Goal: Communication & Community: Answer question/provide support

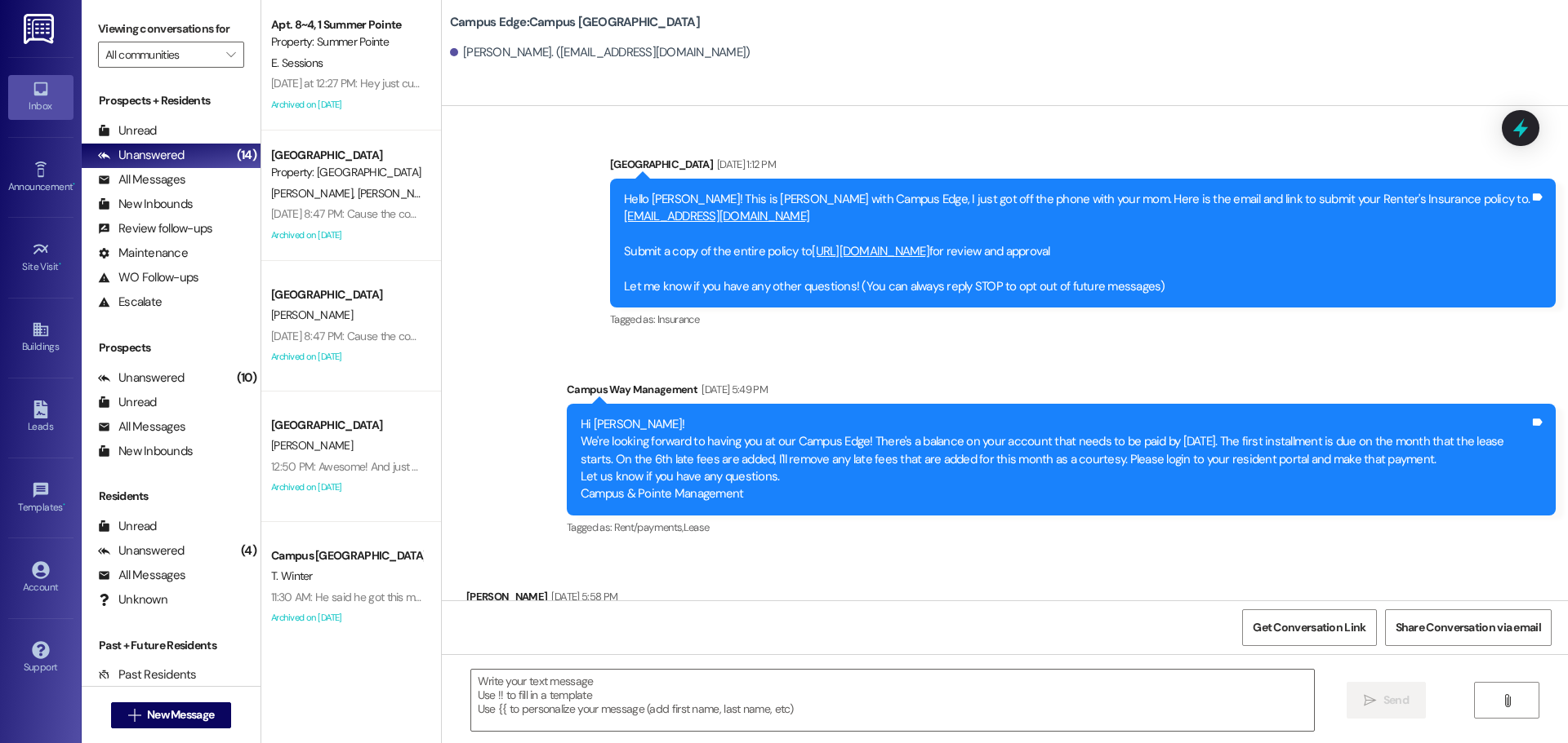
scroll to position [797, 0]
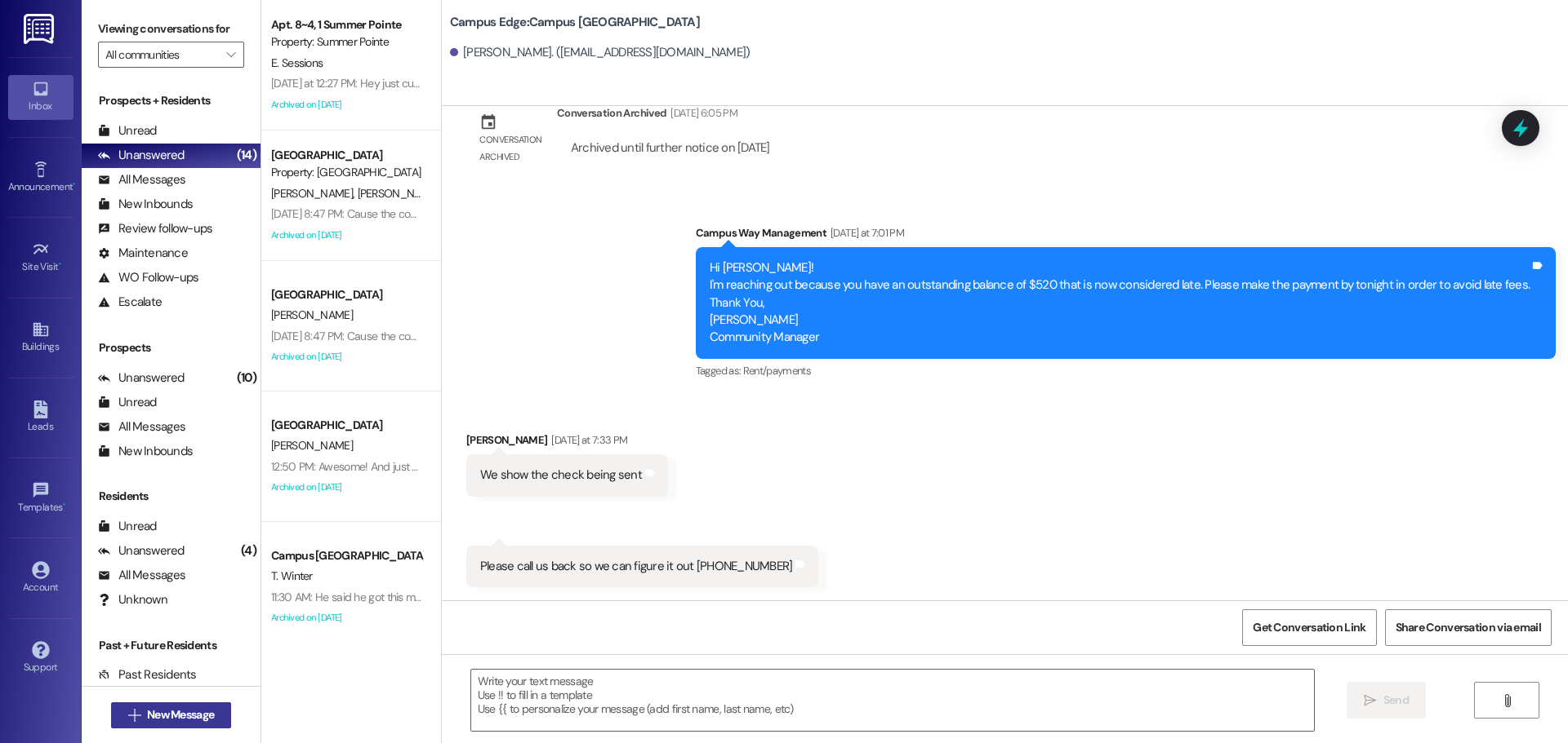
click at [155, 707] on span "New Message" at bounding box center [180, 715] width 67 height 17
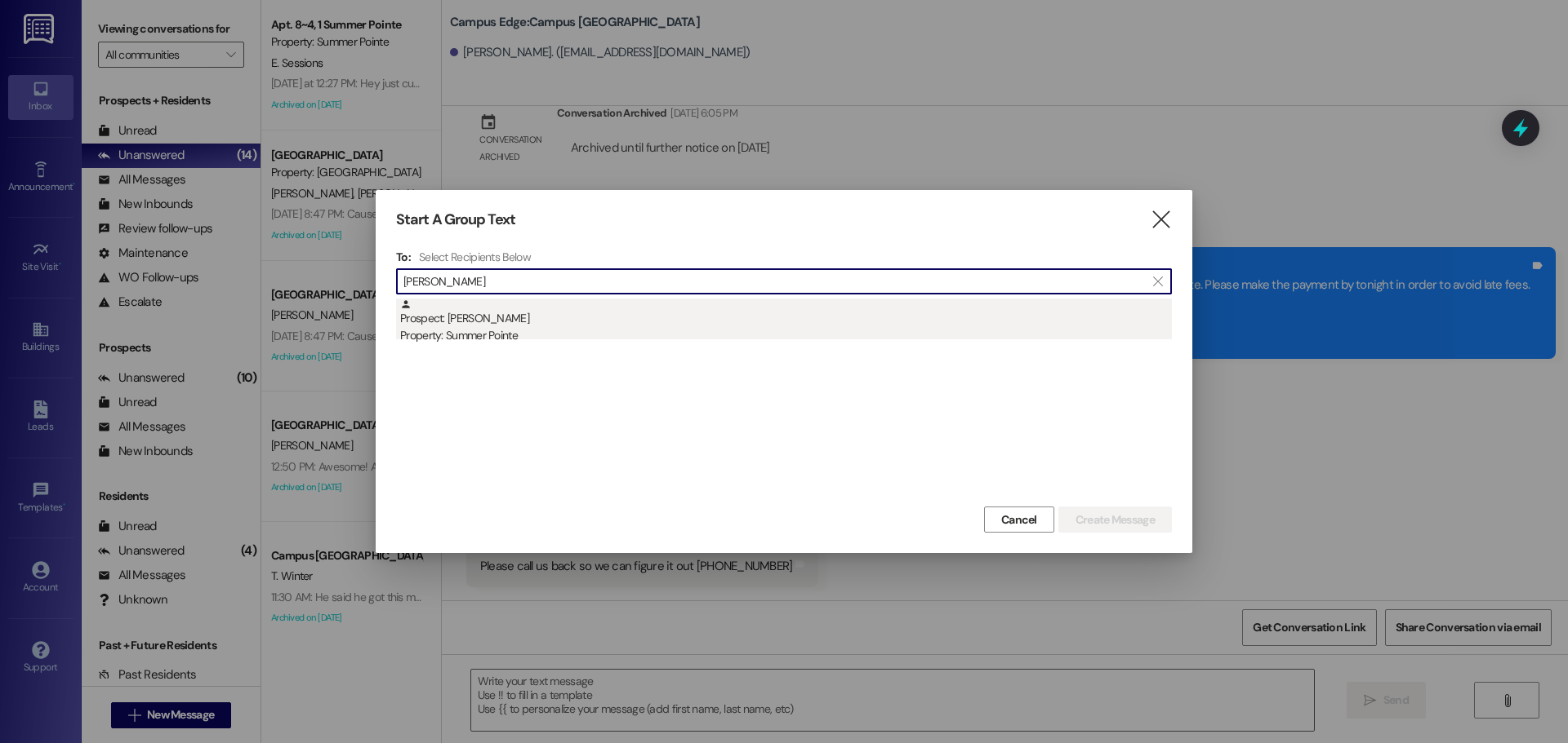
type input "[PERSON_NAME]"
click at [504, 332] on div "Property: Summer Pointe" at bounding box center [786, 336] width 772 height 17
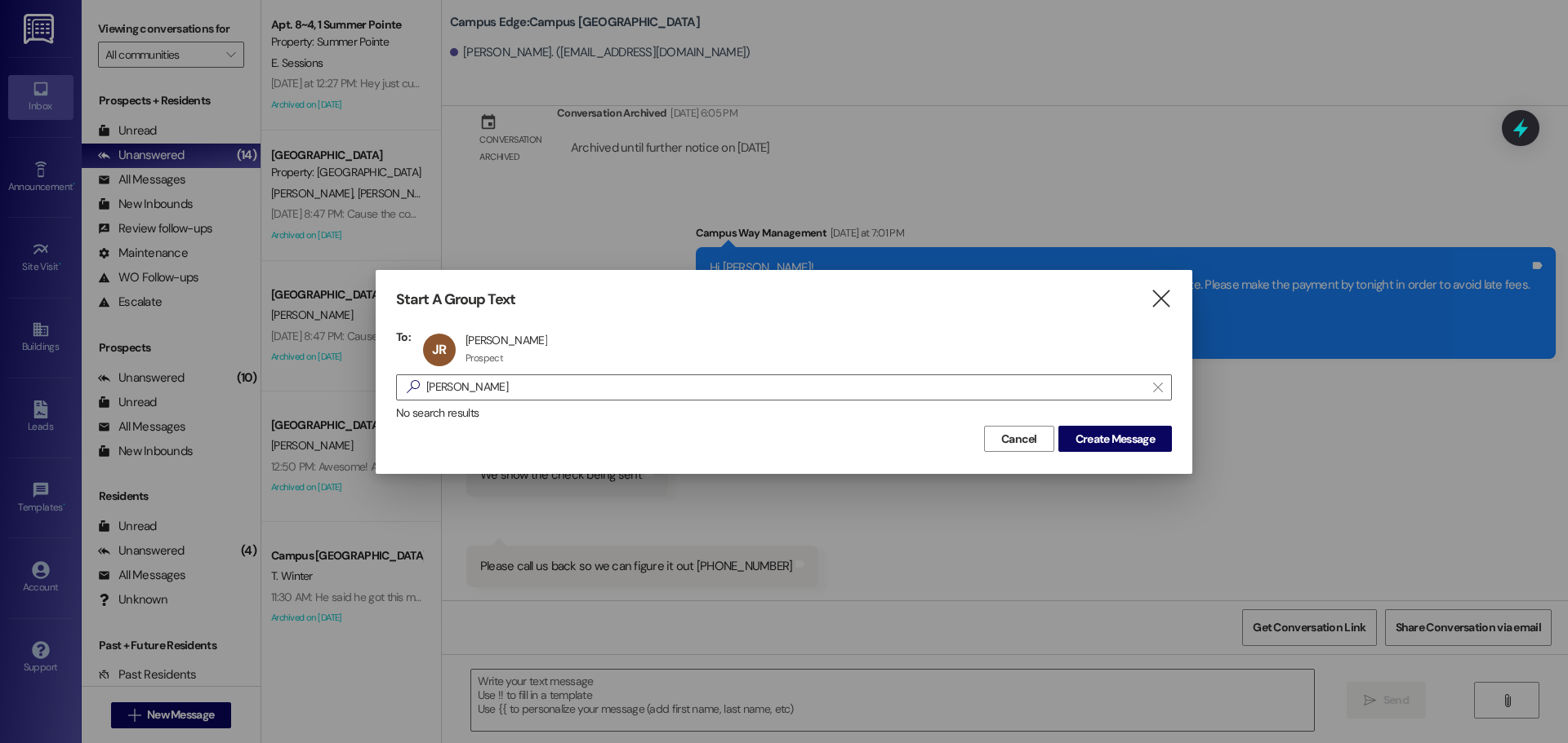
drag, startPoint x: 1113, startPoint y: 453, endPoint x: 1113, endPoint y: 443, distance: 10.0
click at [1113, 452] on div "Start A Group Text  To: JR [PERSON_NAME] [PERSON_NAME] Prospect Prospect click…" at bounding box center [784, 372] width 817 height 203
click at [1113, 443] on span "Create Message" at bounding box center [1114, 439] width 79 height 17
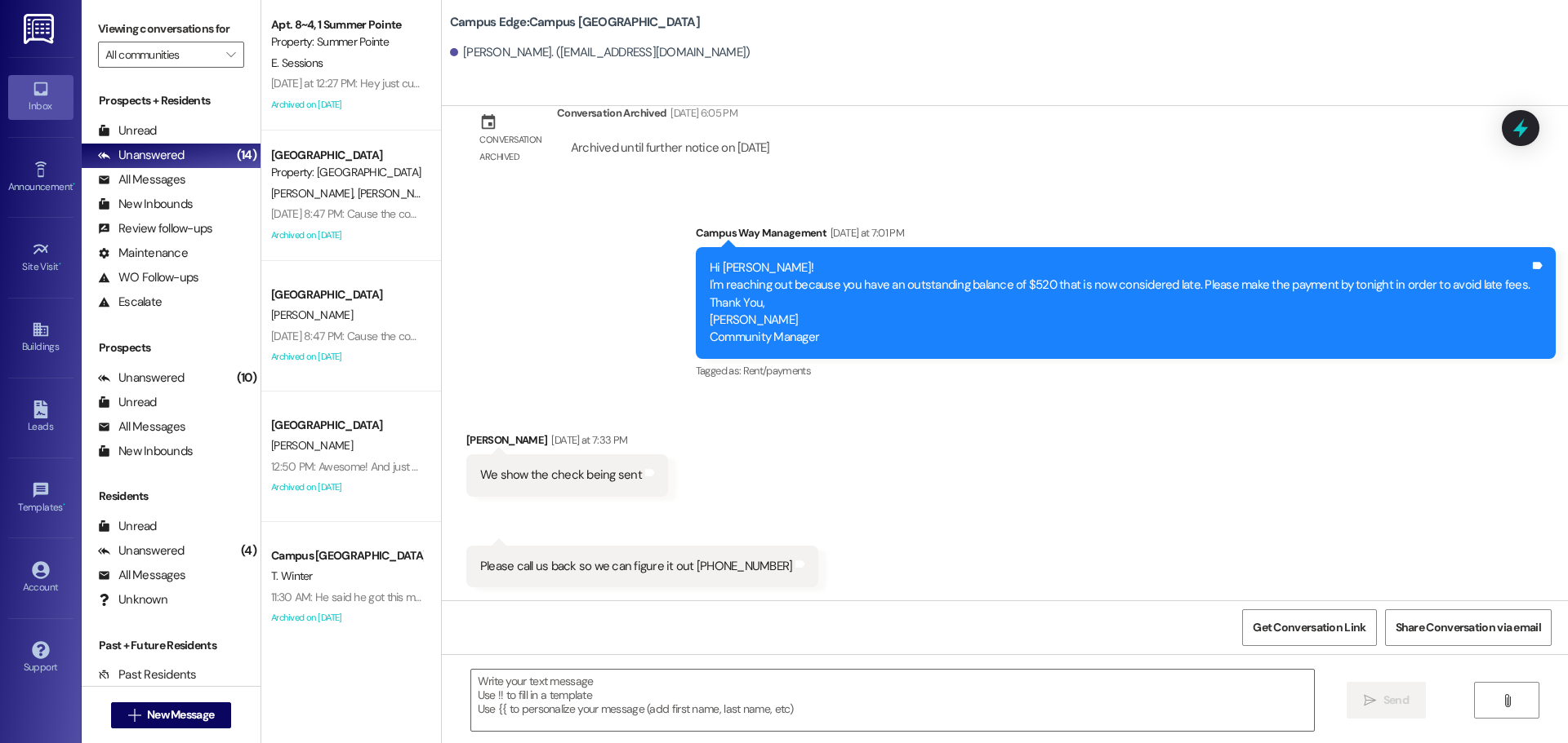
scroll to position [0, 0]
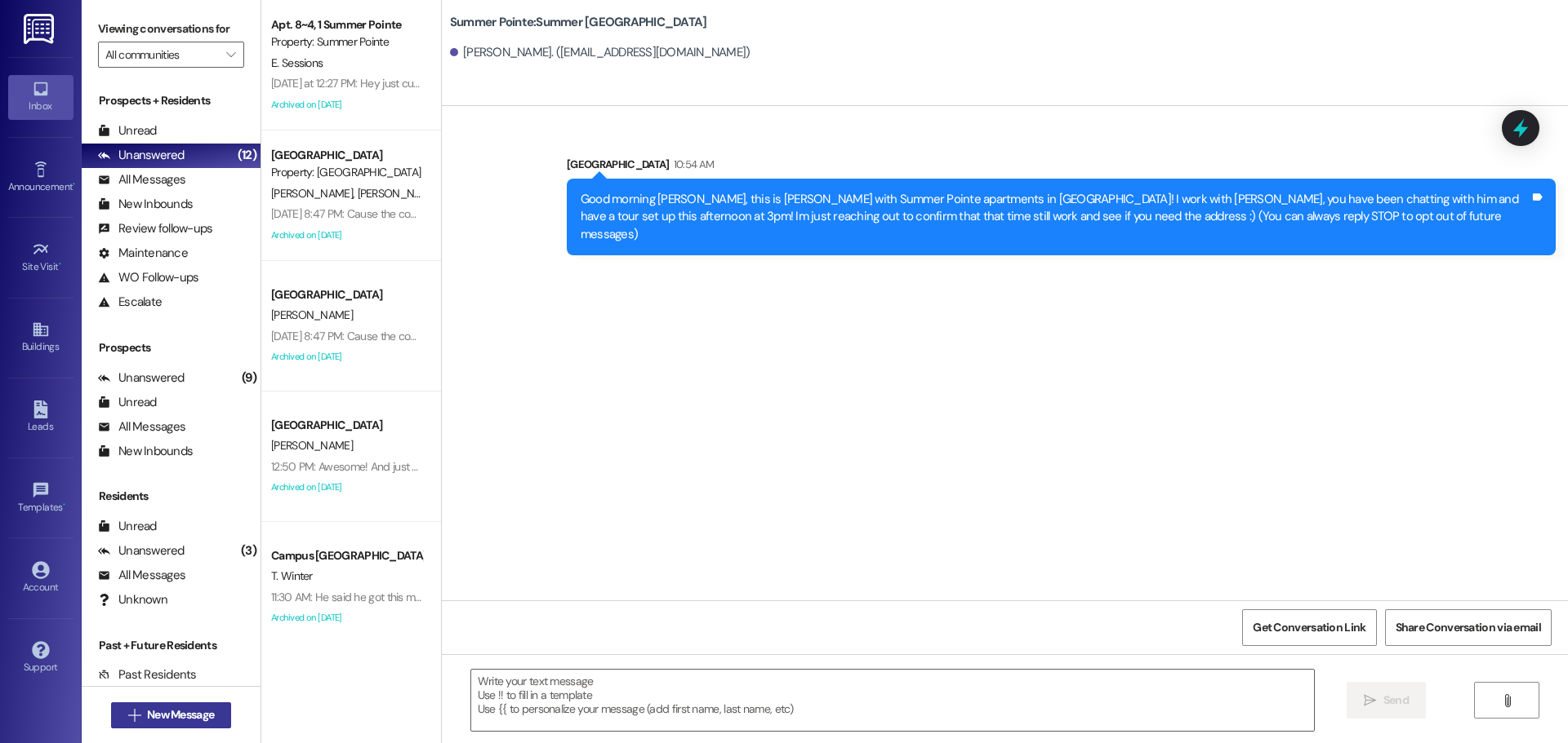
click at [207, 723] on span "New Message" at bounding box center [180, 715] width 67 height 17
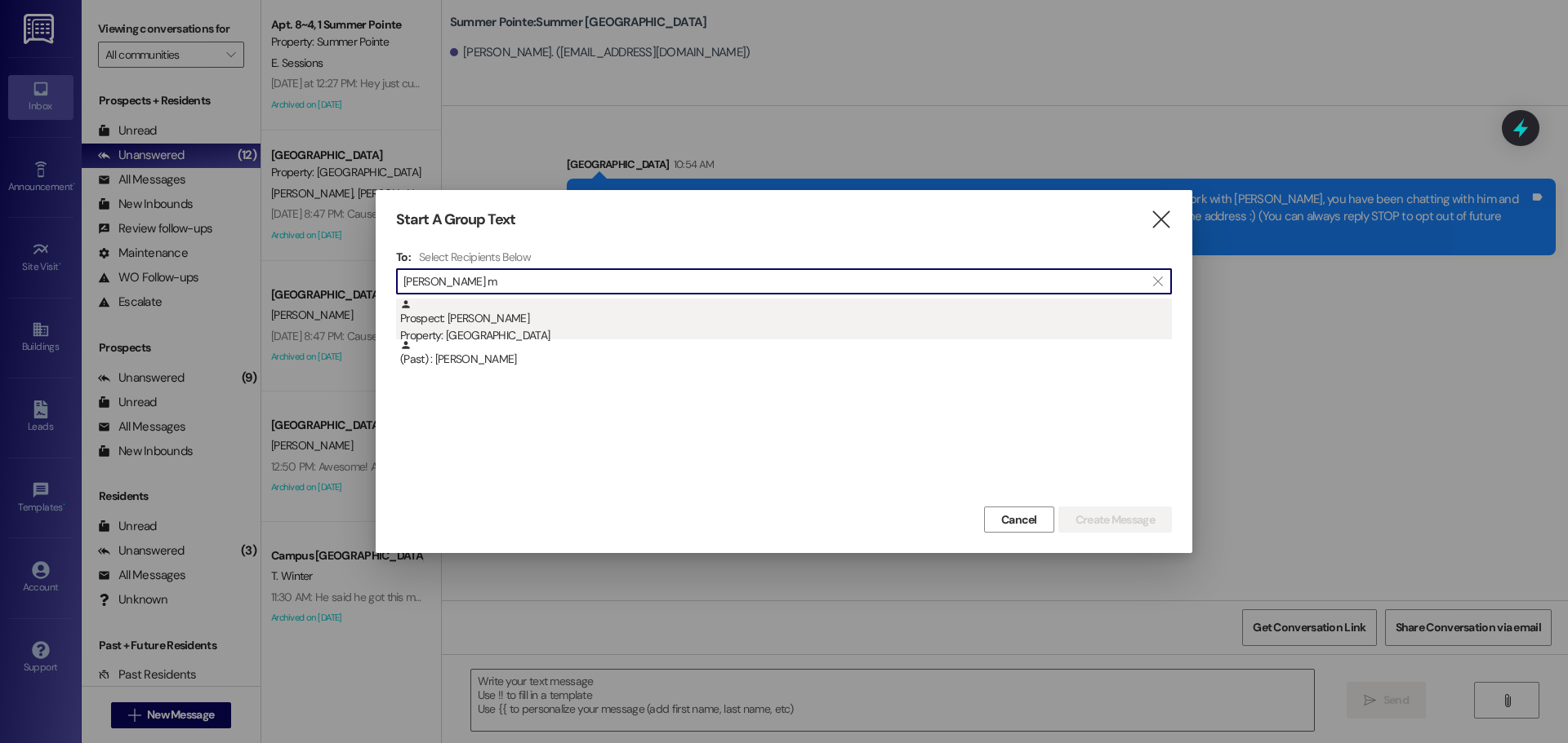
type input "[PERSON_NAME] m"
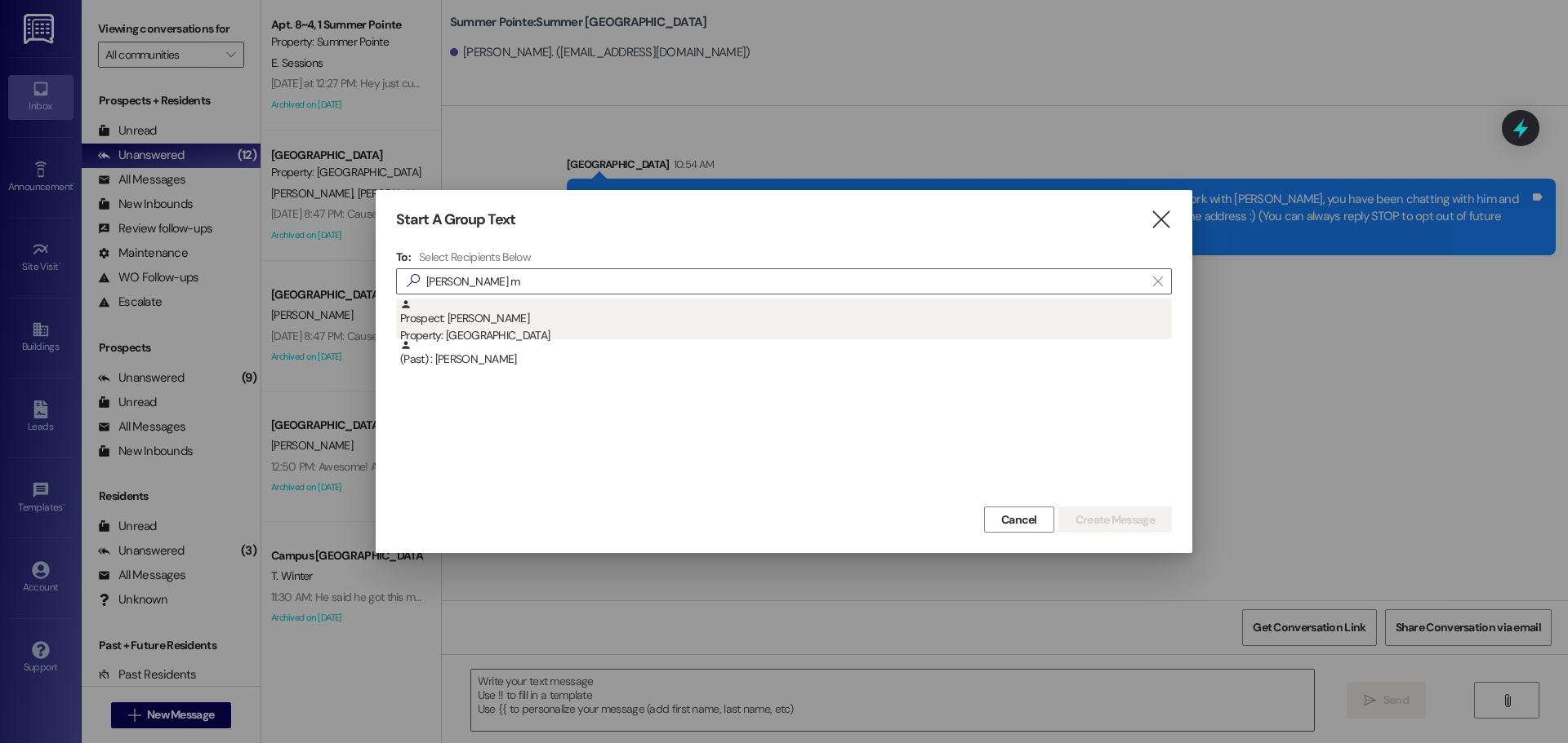
click at [480, 332] on div "Property: [GEOGRAPHIC_DATA]" at bounding box center [786, 336] width 772 height 17
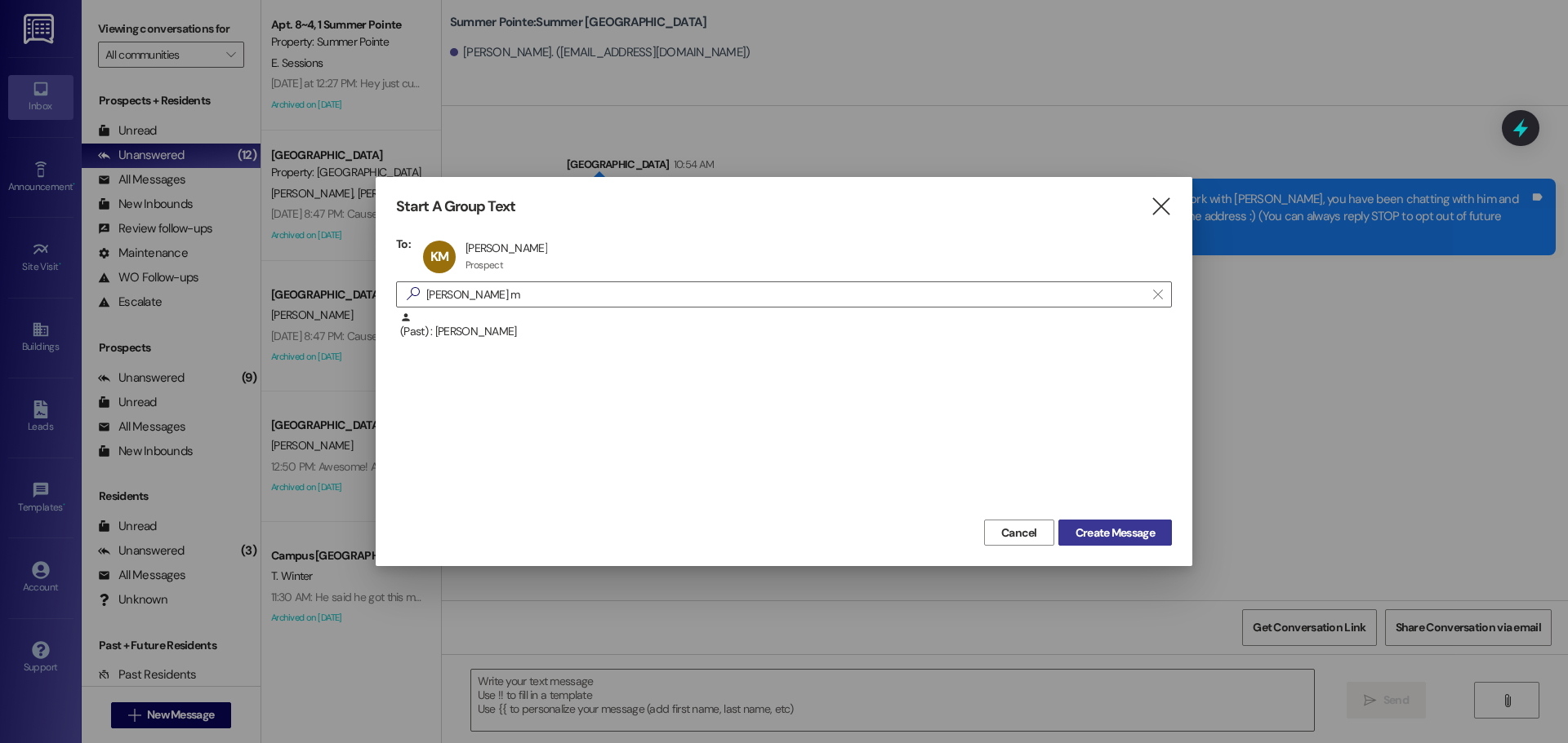
click at [1129, 538] on span "Create Message" at bounding box center [1114, 533] width 79 height 17
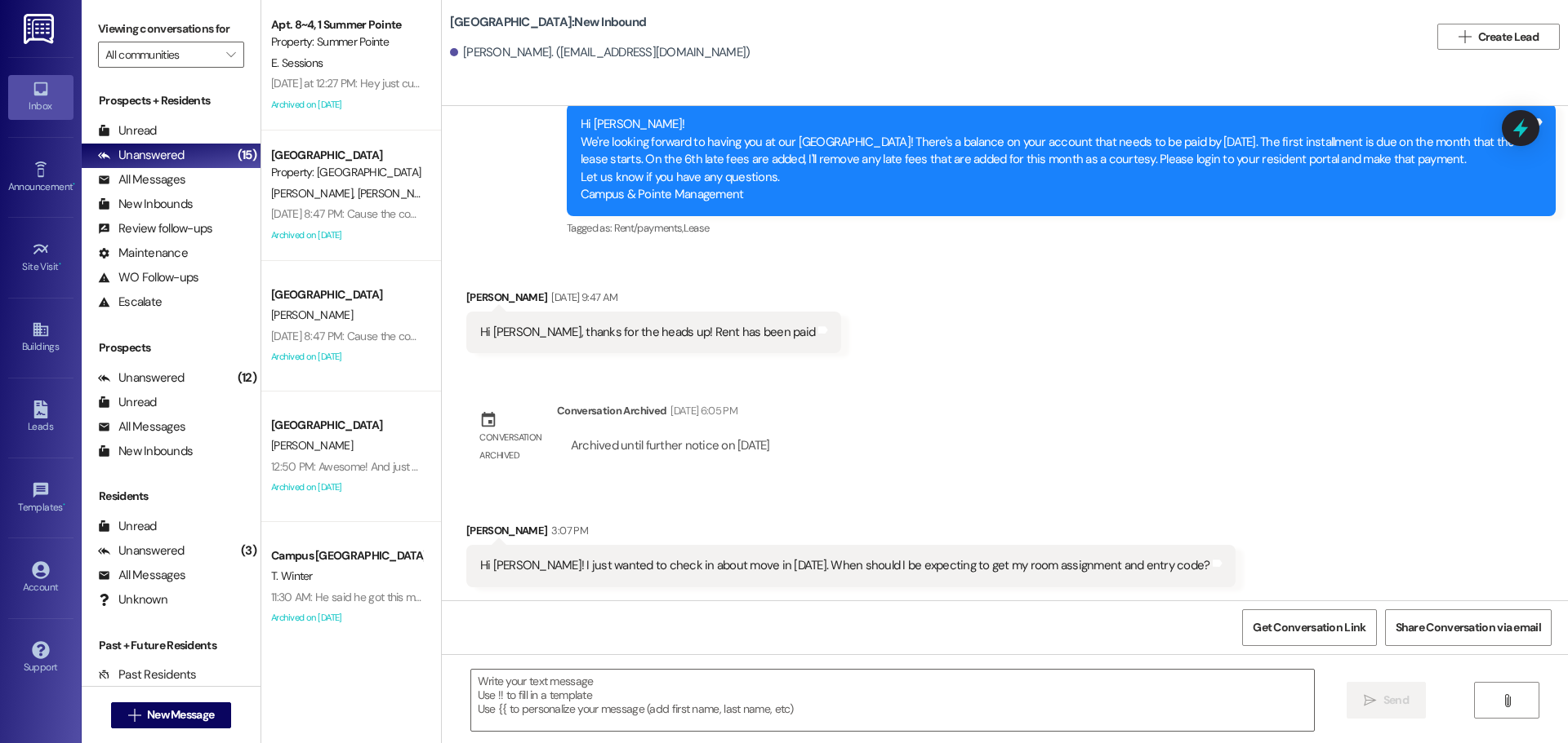
scroll to position [1932, 0]
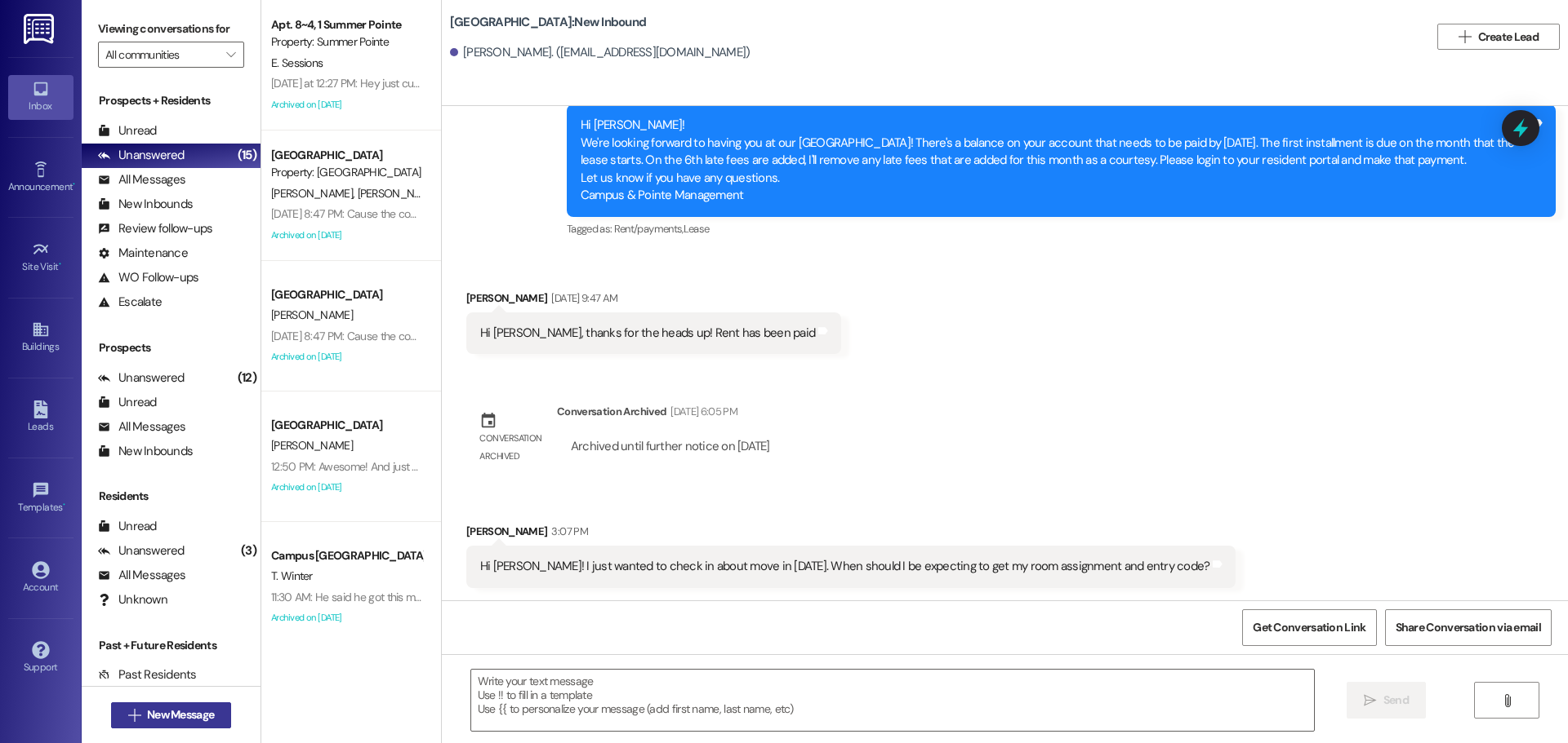
click at [128, 713] on icon "" at bounding box center [133, 715] width 12 height 13
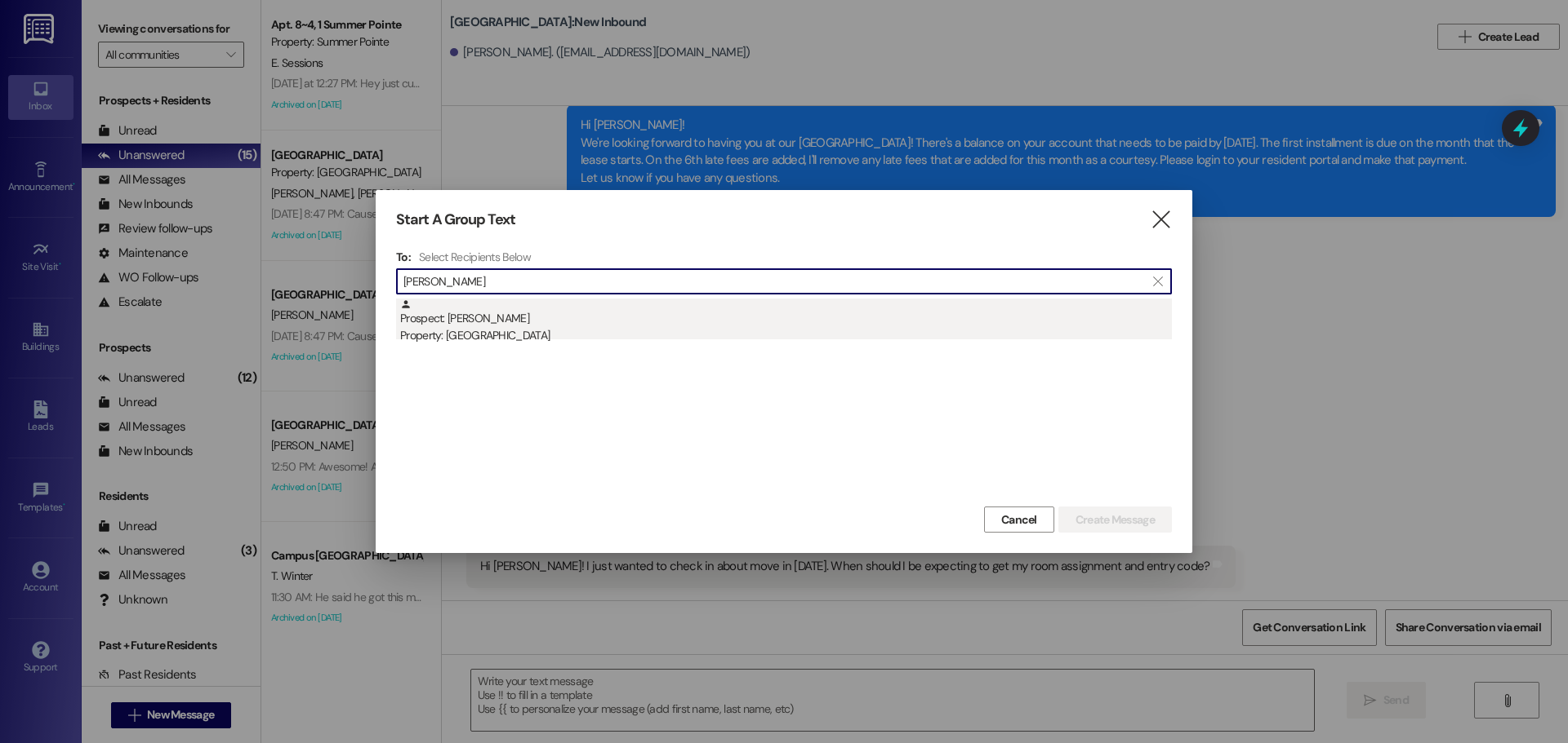
type input "[PERSON_NAME]"
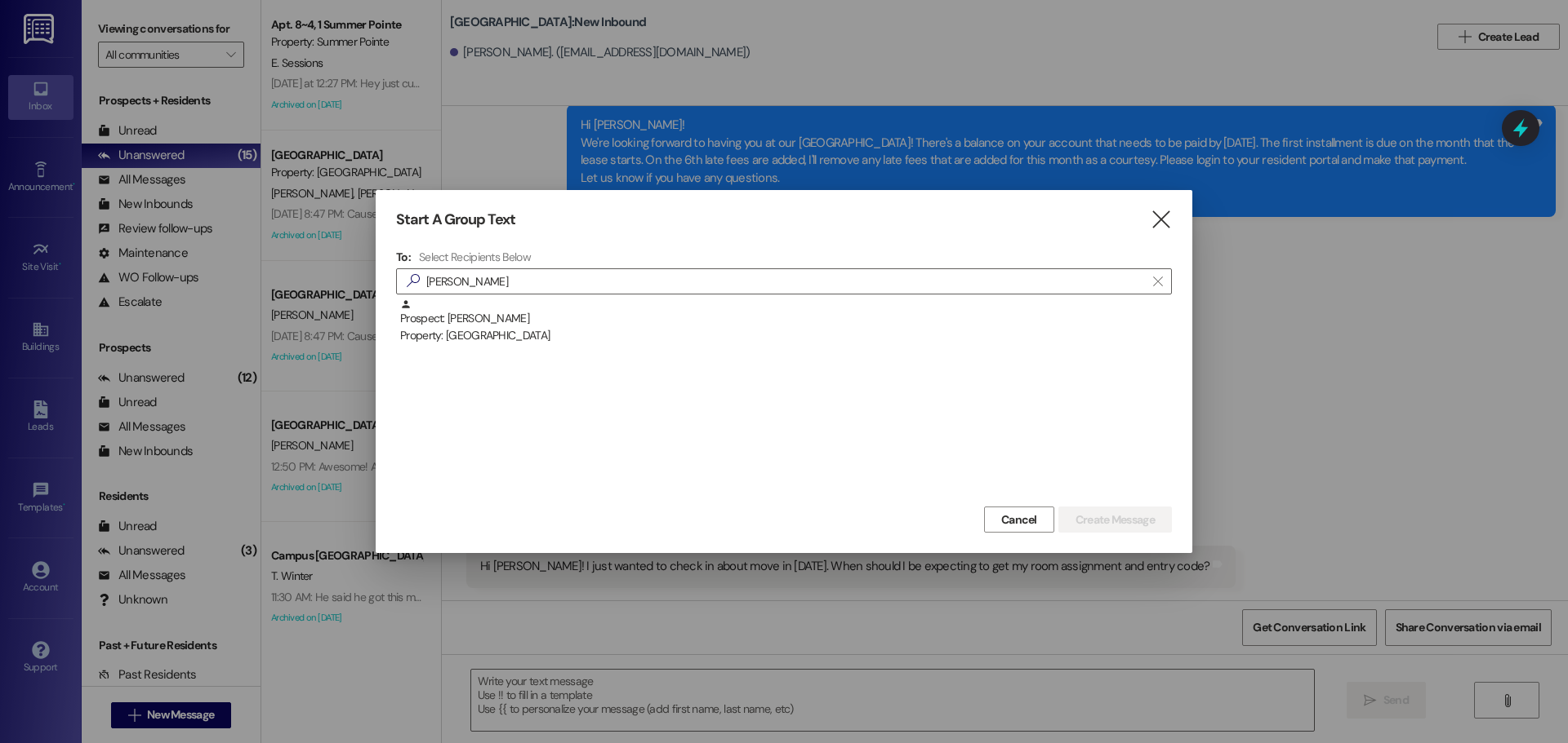
drag, startPoint x: 579, startPoint y: 327, endPoint x: 810, endPoint y: 348, distance: 232.0
click at [580, 327] on div "Prospect: [PERSON_NAME] Property: [GEOGRAPHIC_DATA]" at bounding box center [786, 322] width 772 height 47
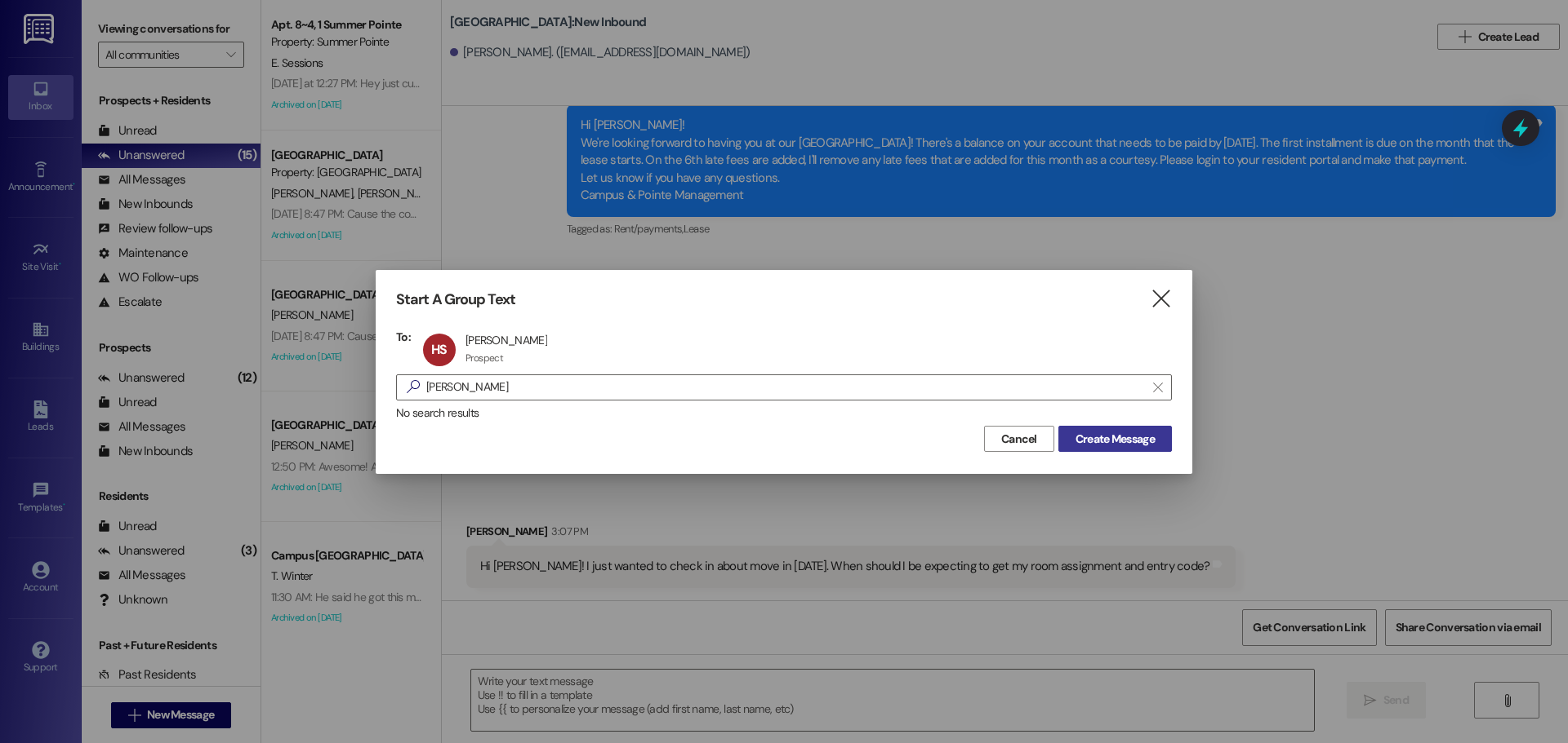
click at [1125, 444] on span "Create Message" at bounding box center [1114, 439] width 79 height 17
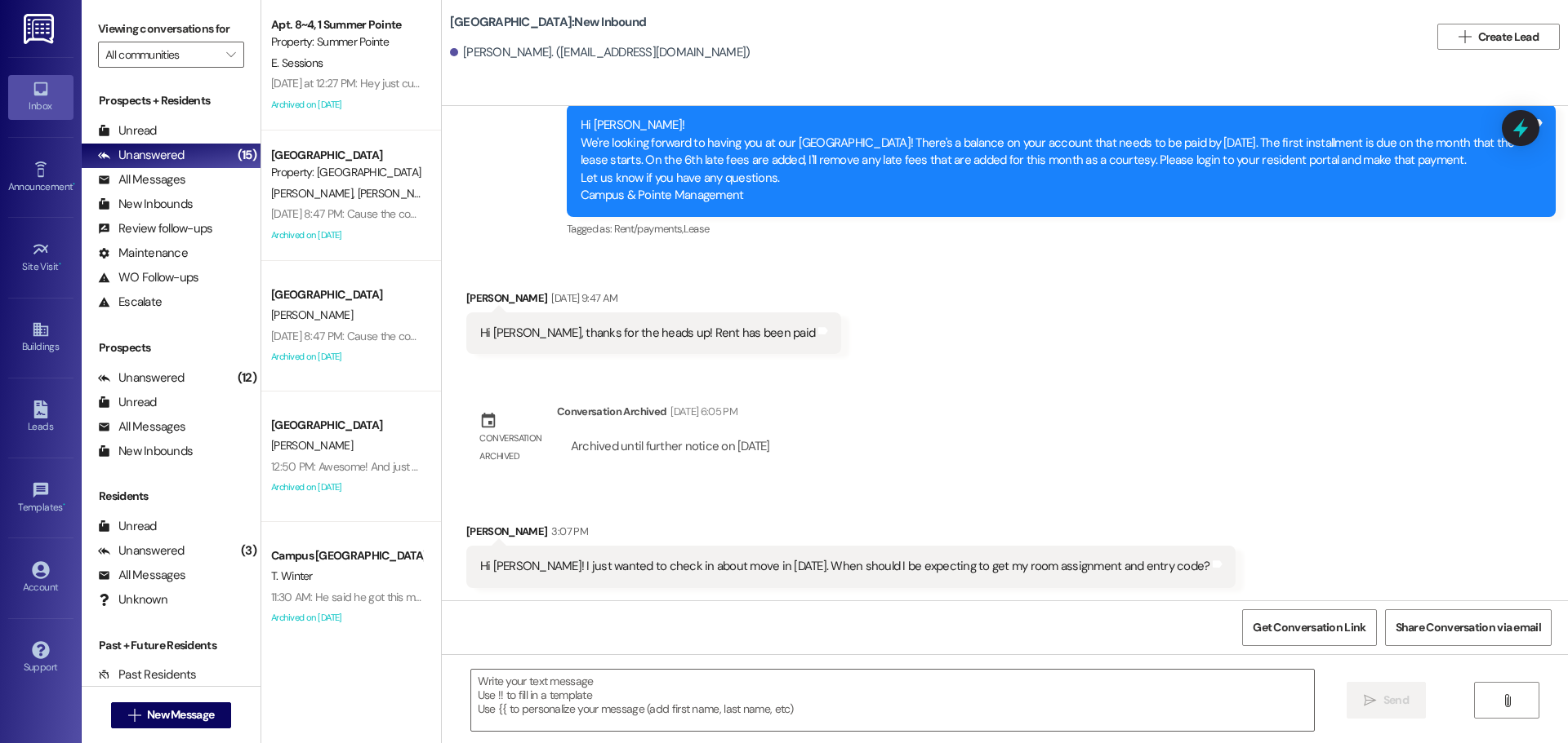
scroll to position [1, 0]
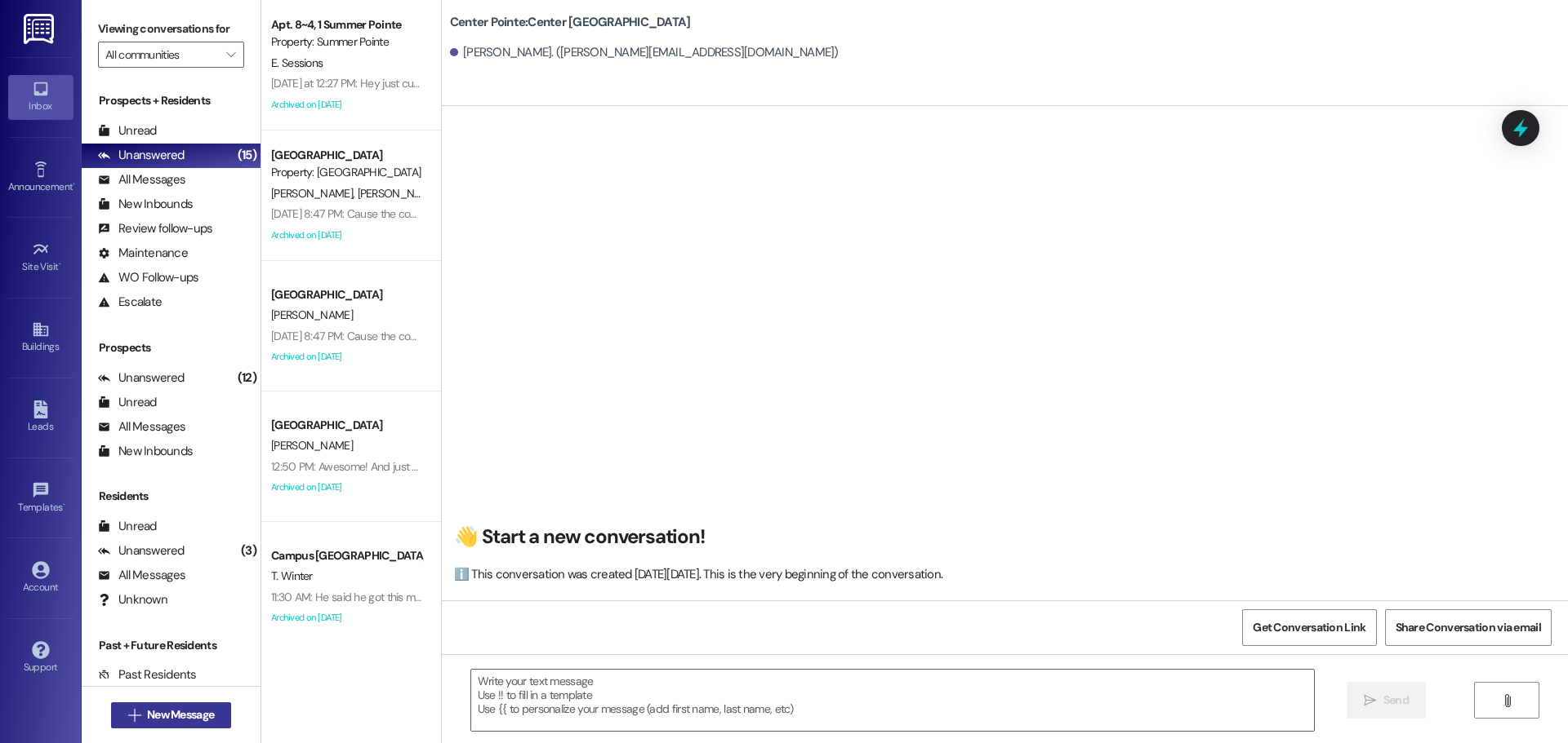
click at [174, 710] on span "New Message" at bounding box center [180, 715] width 67 height 17
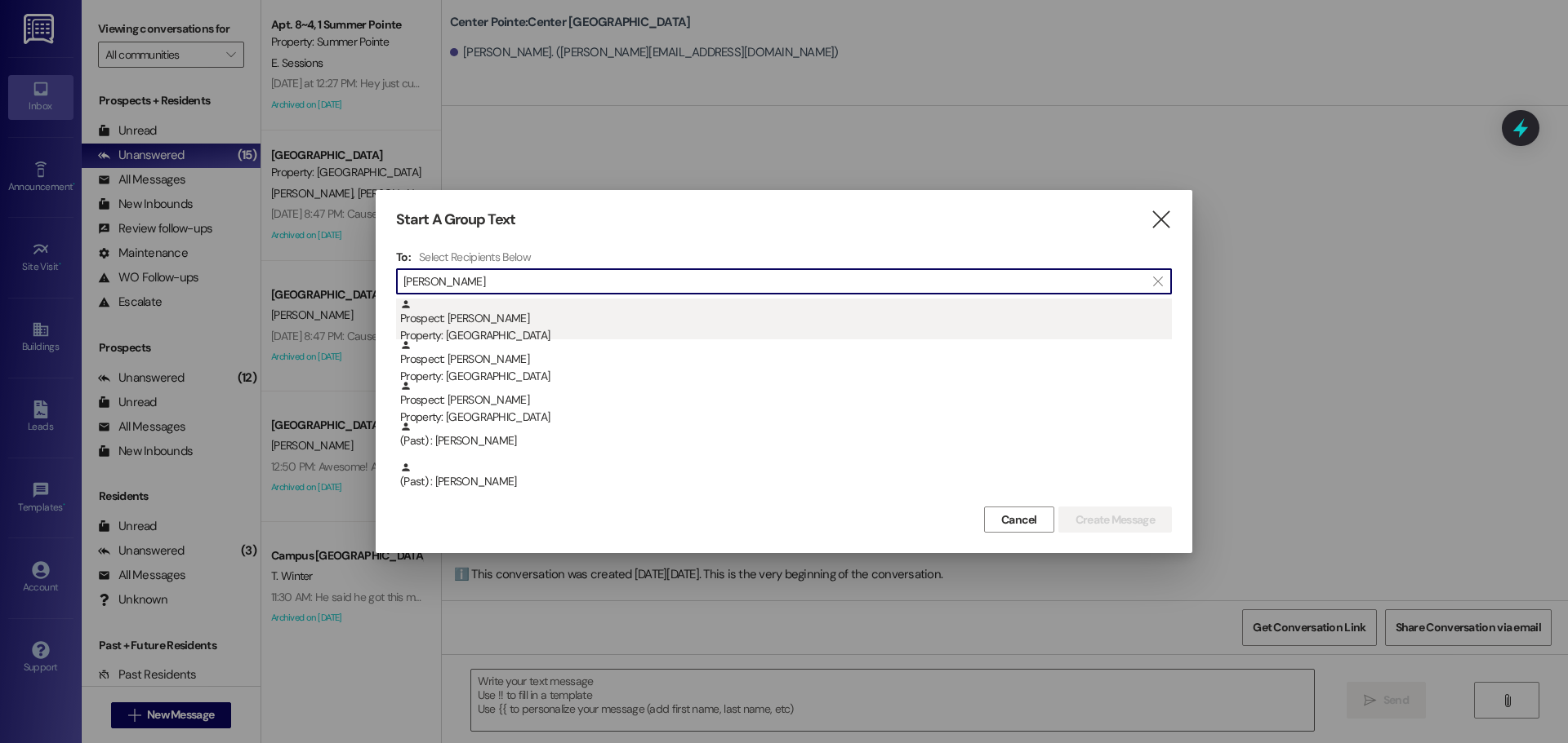
type input "[PERSON_NAME]"
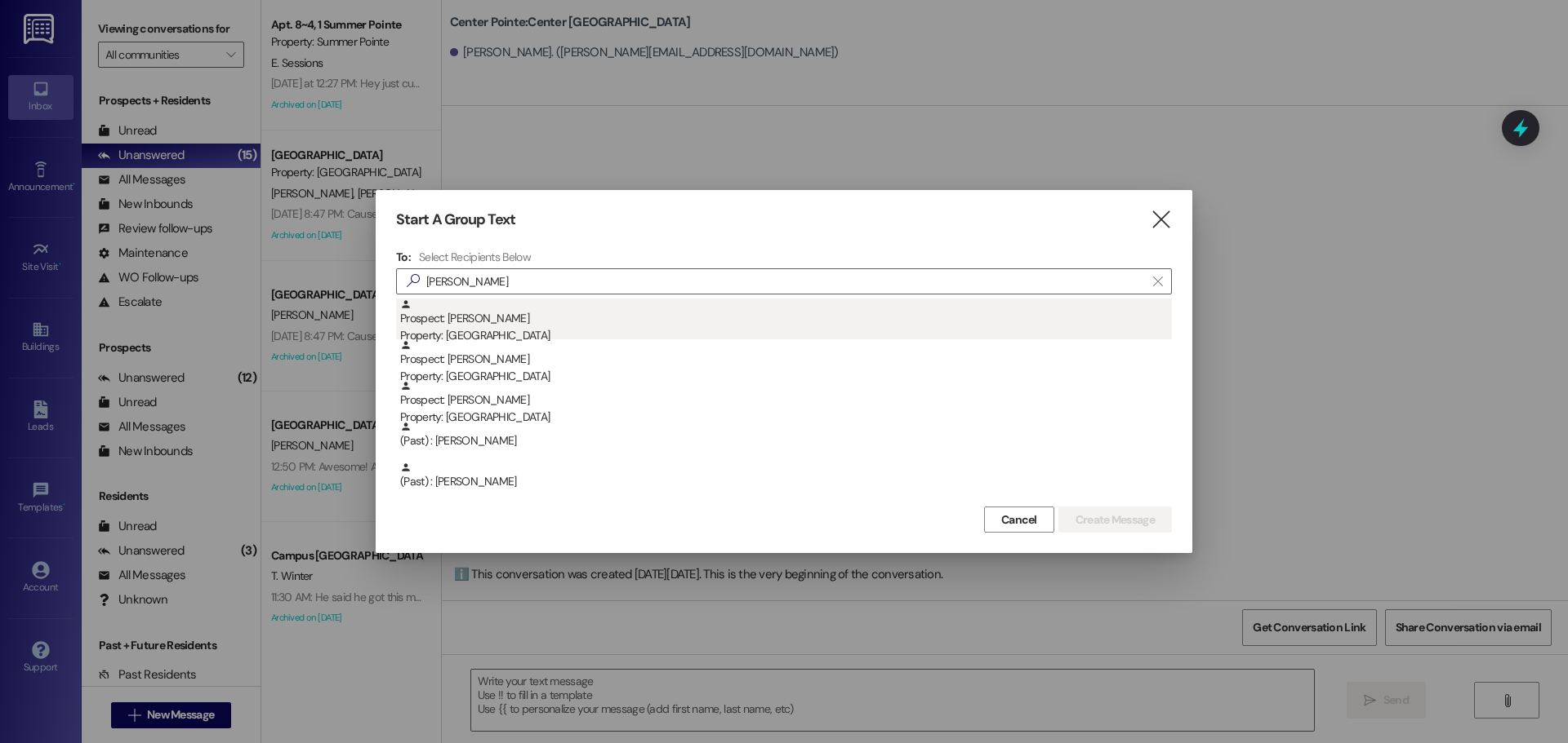
click at [599, 330] on div "Property: [GEOGRAPHIC_DATA]" at bounding box center [786, 336] width 772 height 17
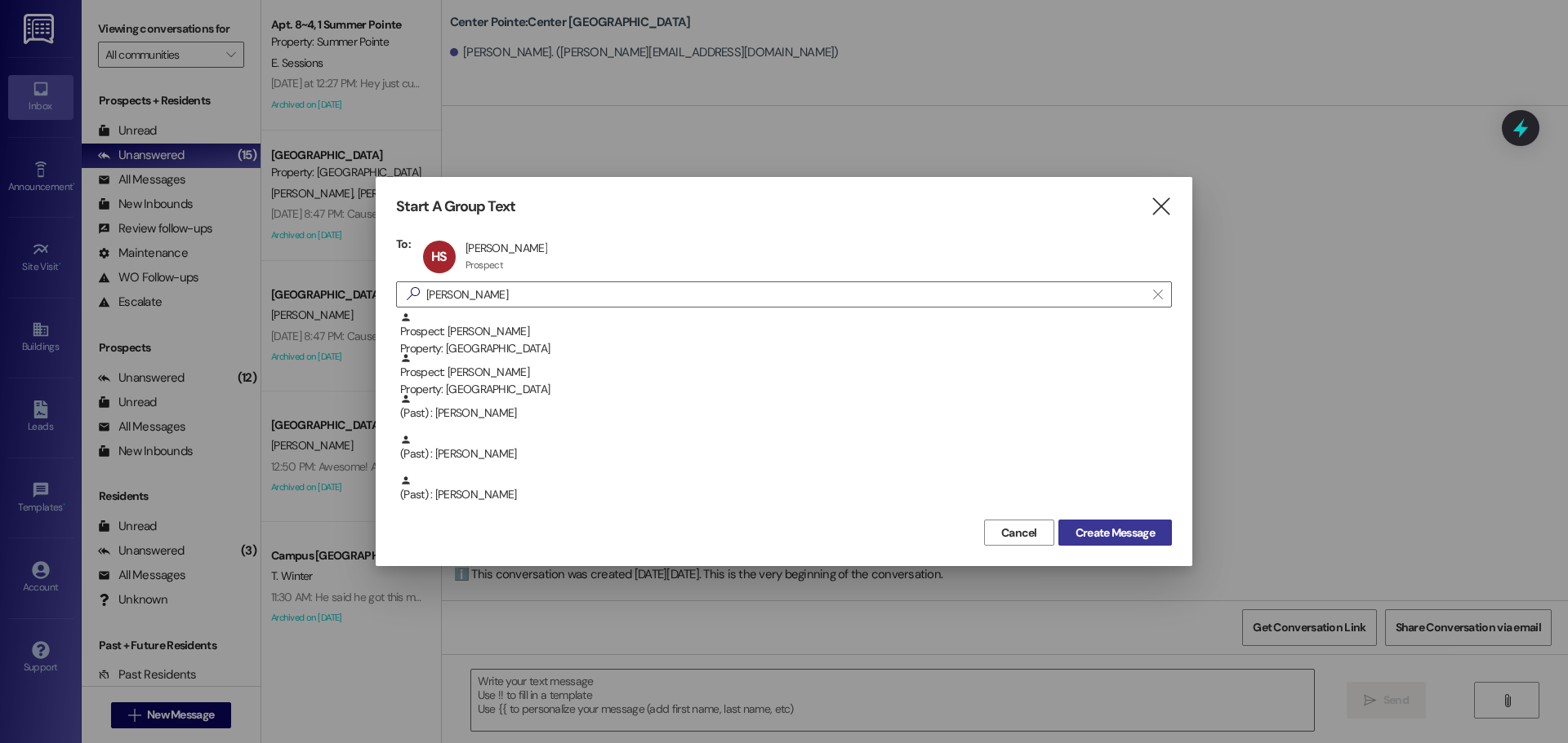
click at [1133, 525] on span "Create Message" at bounding box center [1114, 533] width 79 height 17
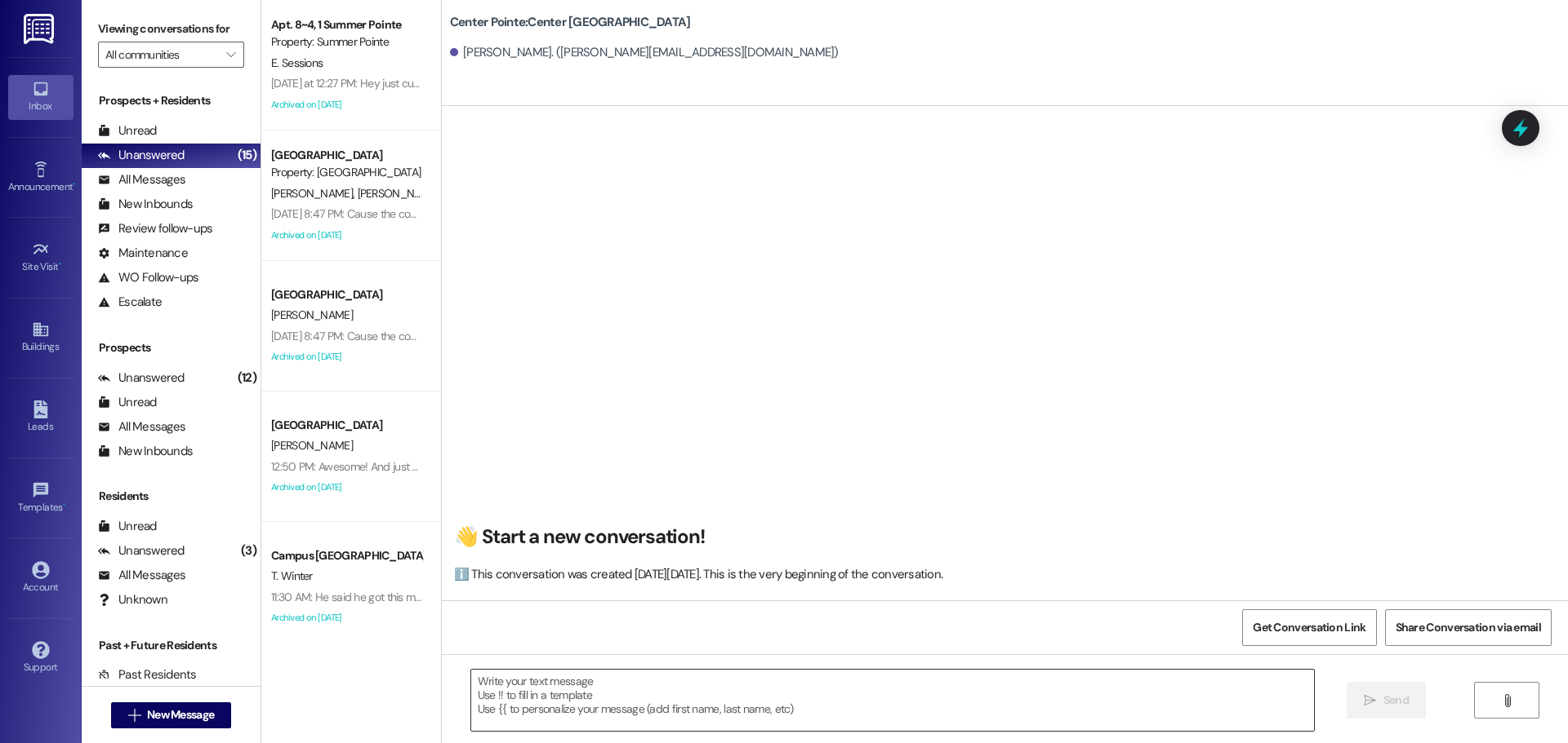
click at [754, 686] on textarea at bounding box center [892, 700] width 843 height 61
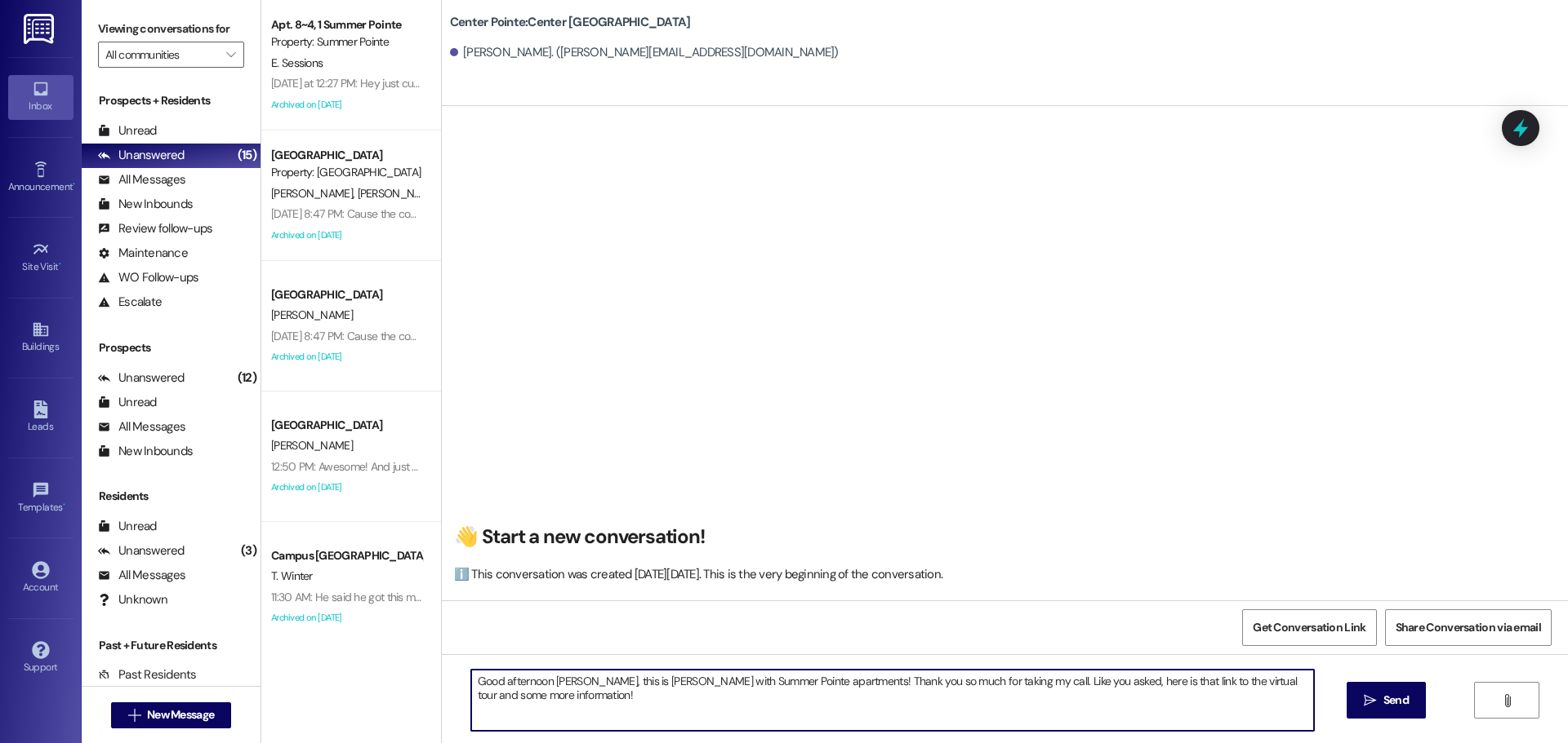
click at [494, 719] on textarea "Good afternoon [PERSON_NAME], this is [PERSON_NAME] with Summer Pointe apartmen…" at bounding box center [892, 700] width 843 height 61
paste textarea "[URL][DOMAIN_NAME]"
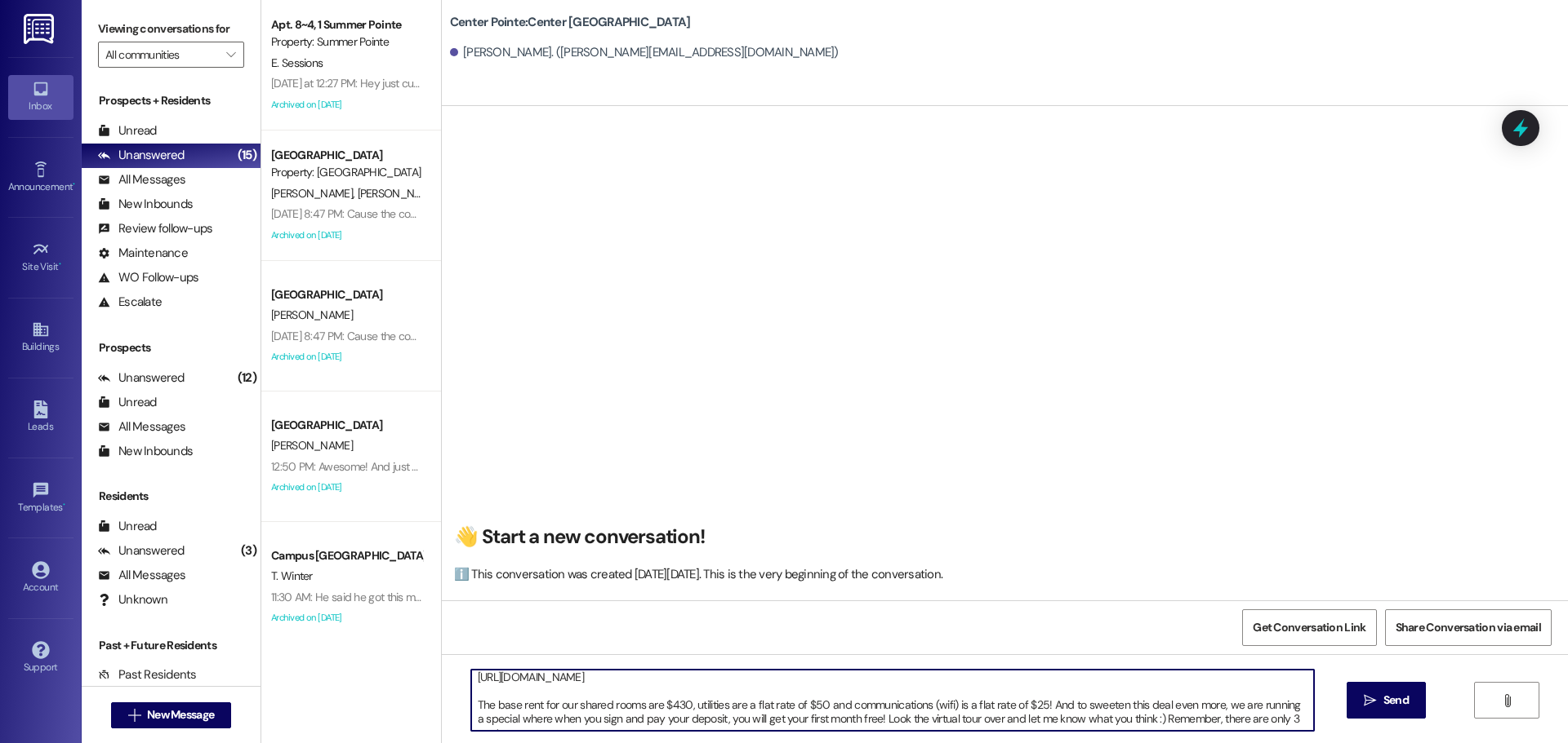
scroll to position [55, 0]
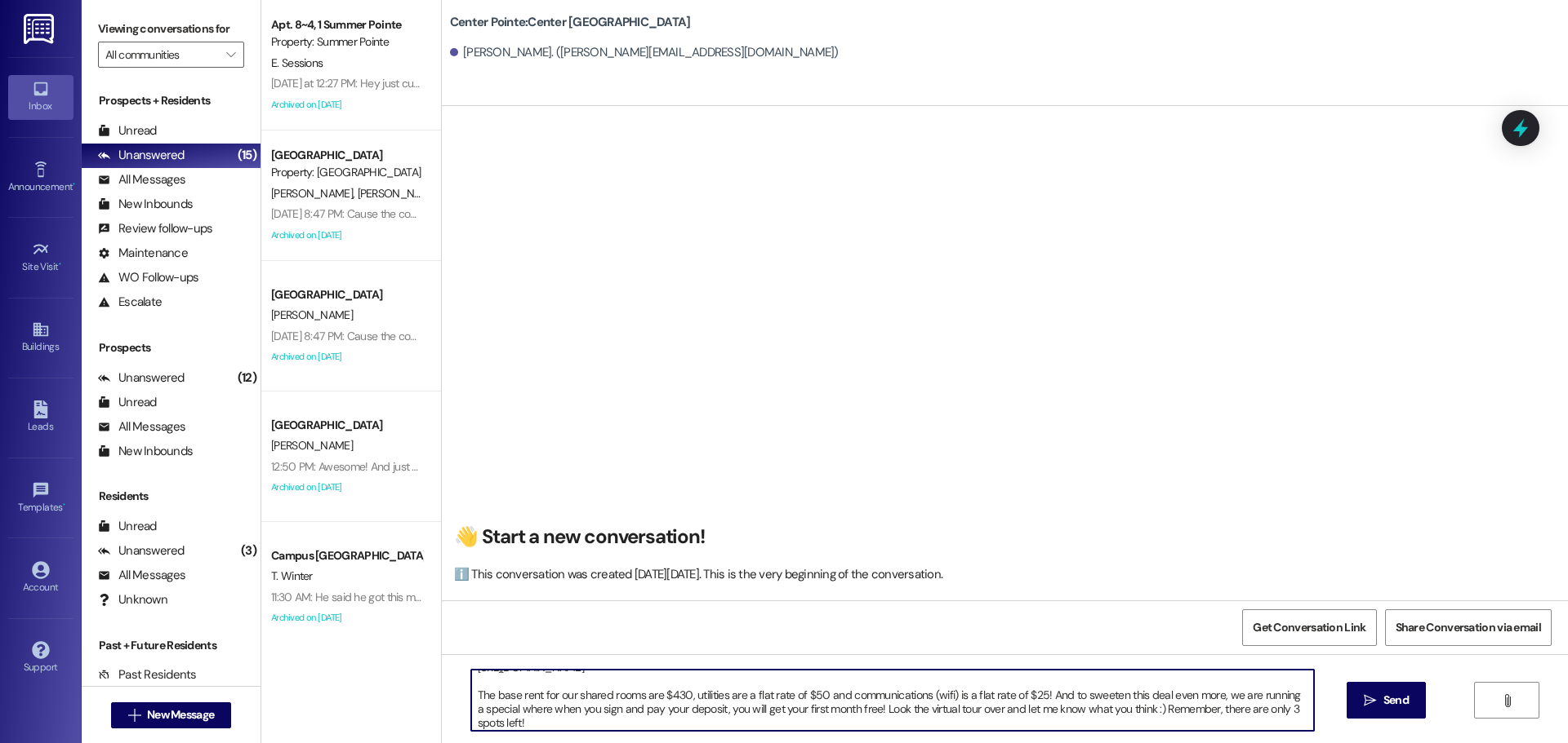
type textarea "Good afternoon [PERSON_NAME], this is [PERSON_NAME] with Summer Pointe apartmen…"
drag, startPoint x: 1225, startPoint y: 696, endPoint x: 1266, endPoint y: 673, distance: 47.0
click at [1232, 692] on textarea "Good afternoon [PERSON_NAME], this is [PERSON_NAME] with Summer Pointe apartmen…" at bounding box center [892, 700] width 843 height 61
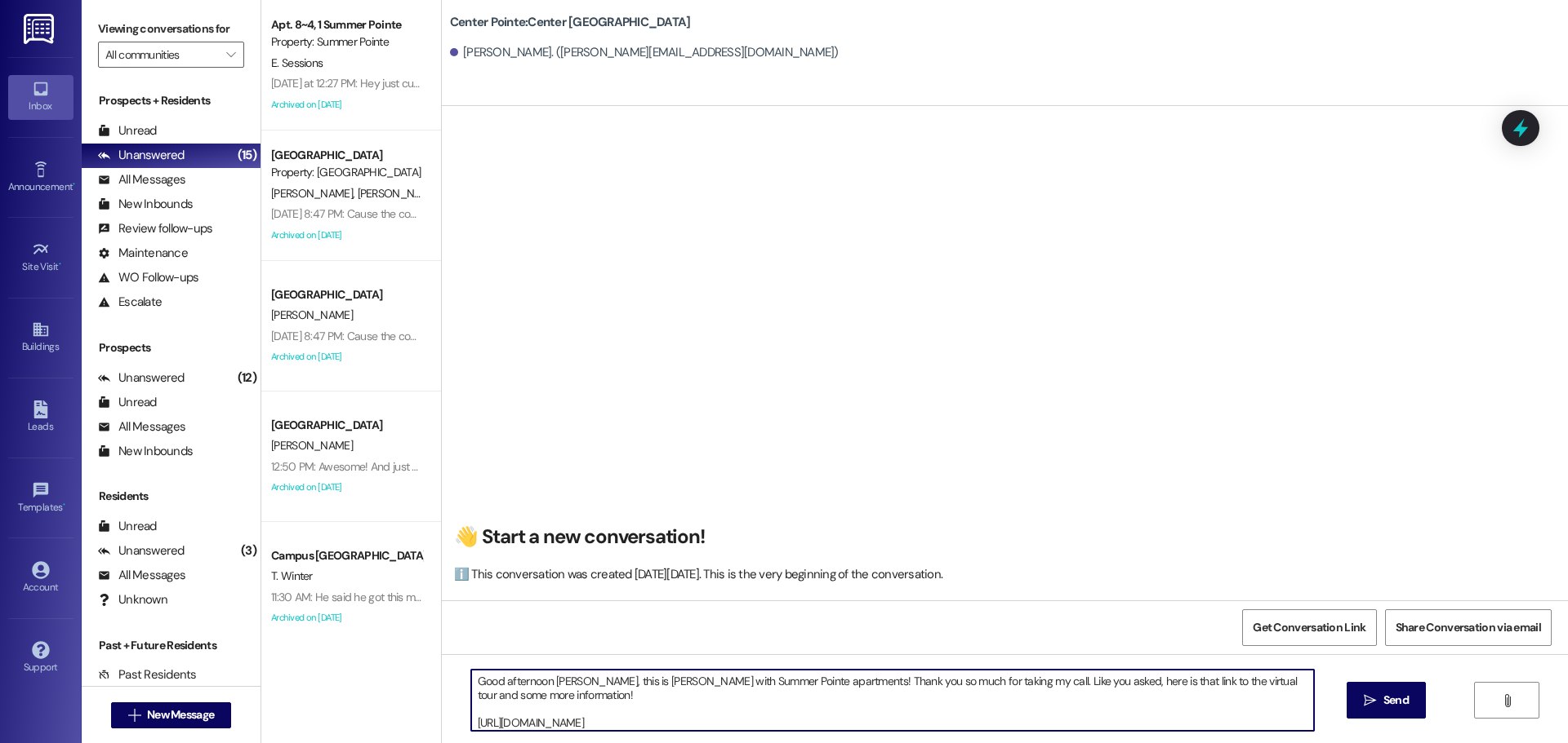
drag, startPoint x: 530, startPoint y: 727, endPoint x: 452, endPoint y: 617, distance: 134.8
click at [452, 617] on div "👋 Start a new conversation! ℹ️ This conversation was created [DATE][DATE]. This…" at bounding box center [1004, 477] width 1126 height 743
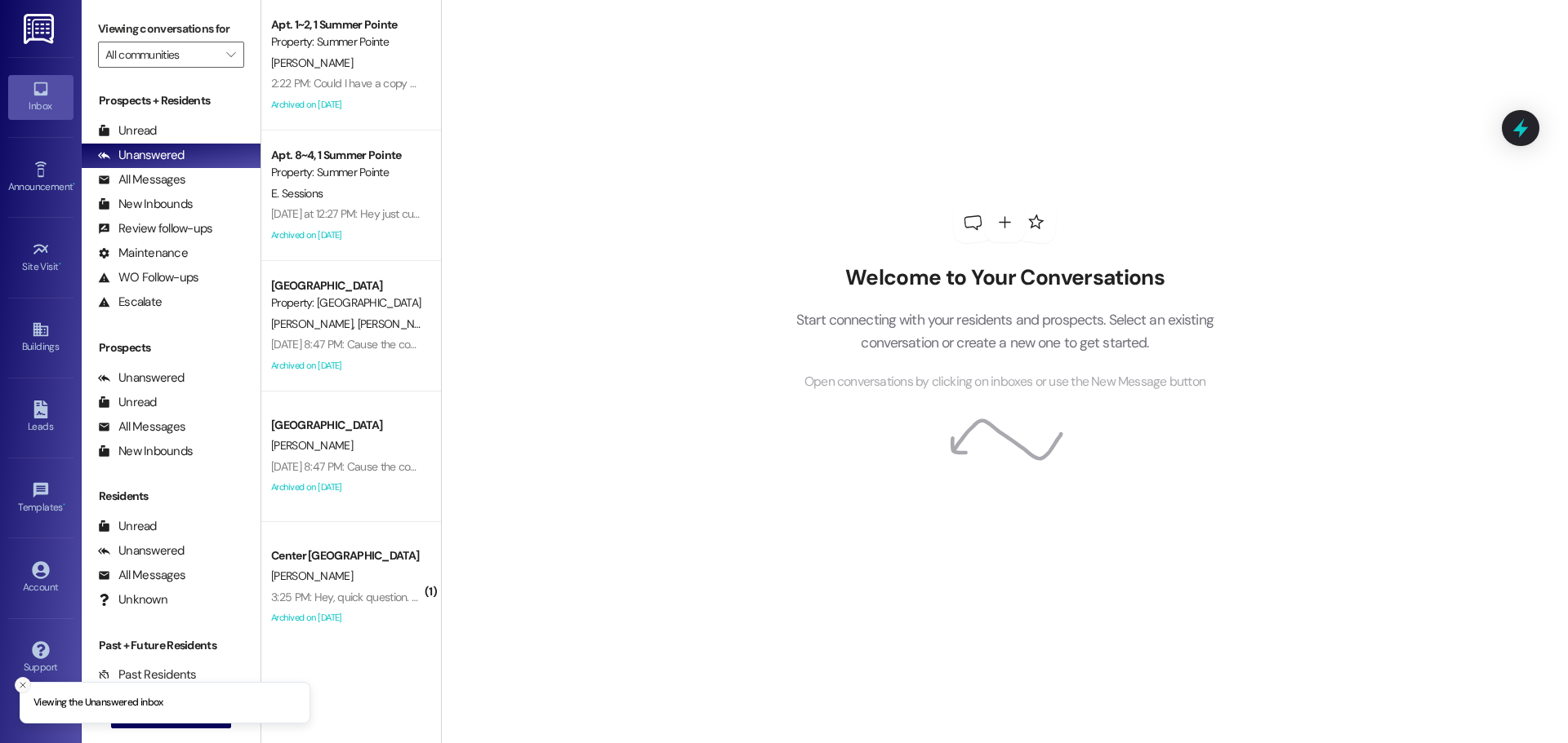
click at [31, 688] on button "Close toast" at bounding box center [22, 685] width 16 height 16
drag, startPoint x: 280, startPoint y: 729, endPoint x: 216, endPoint y: 707, distance: 67.7
click at [271, 726] on div "Apt. 1~2, 1 Summer Pointe Property: [GEOGRAPHIC_DATA][PERSON_NAME] 2:22 PM: Cou…" at bounding box center [351, 372] width 179 height 743
click at [186, 695] on div " New Message" at bounding box center [171, 715] width 121 height 41
click at [180, 701] on div " New Message" at bounding box center [171, 715] width 121 height 41
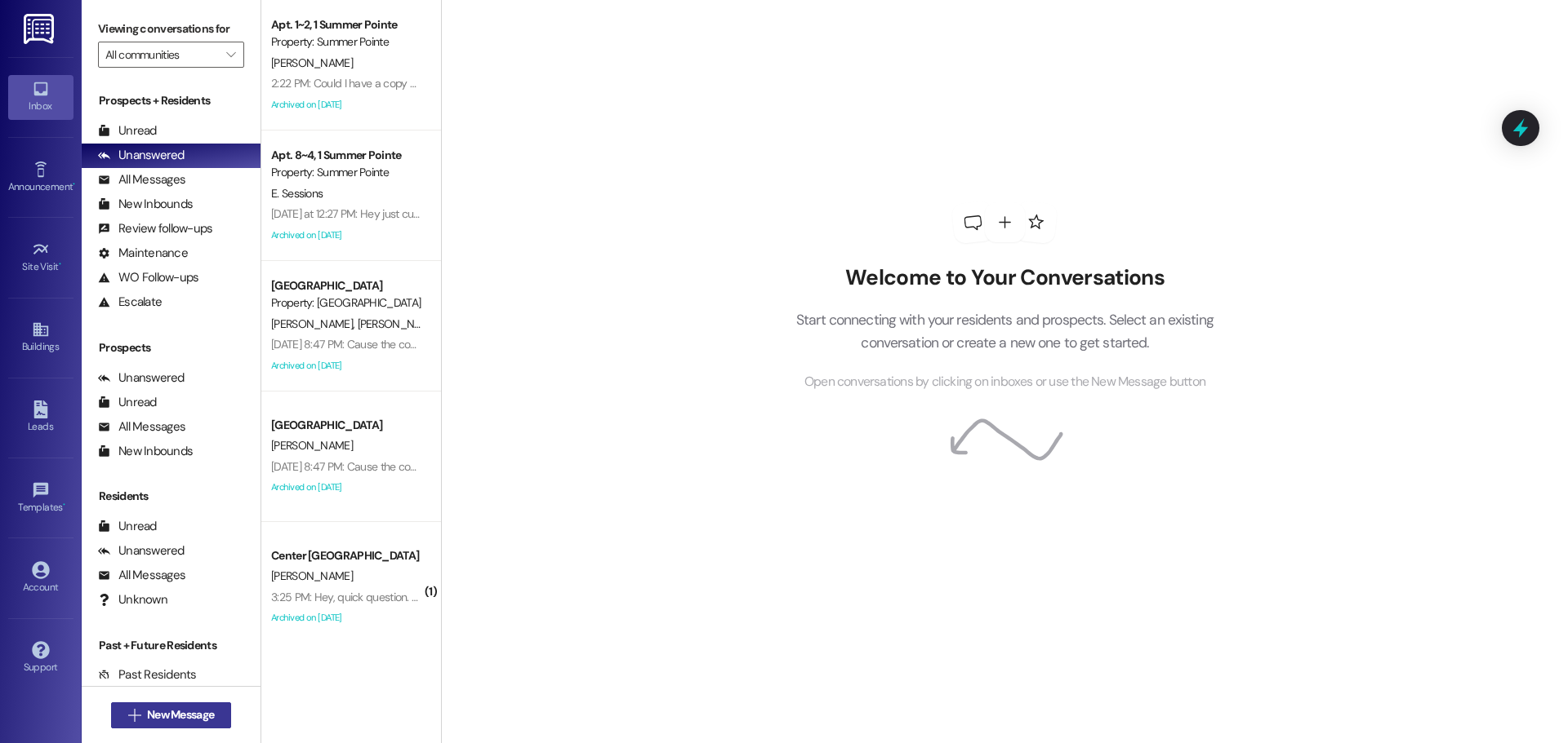
click at [147, 713] on span "New Message" at bounding box center [180, 715] width 67 height 17
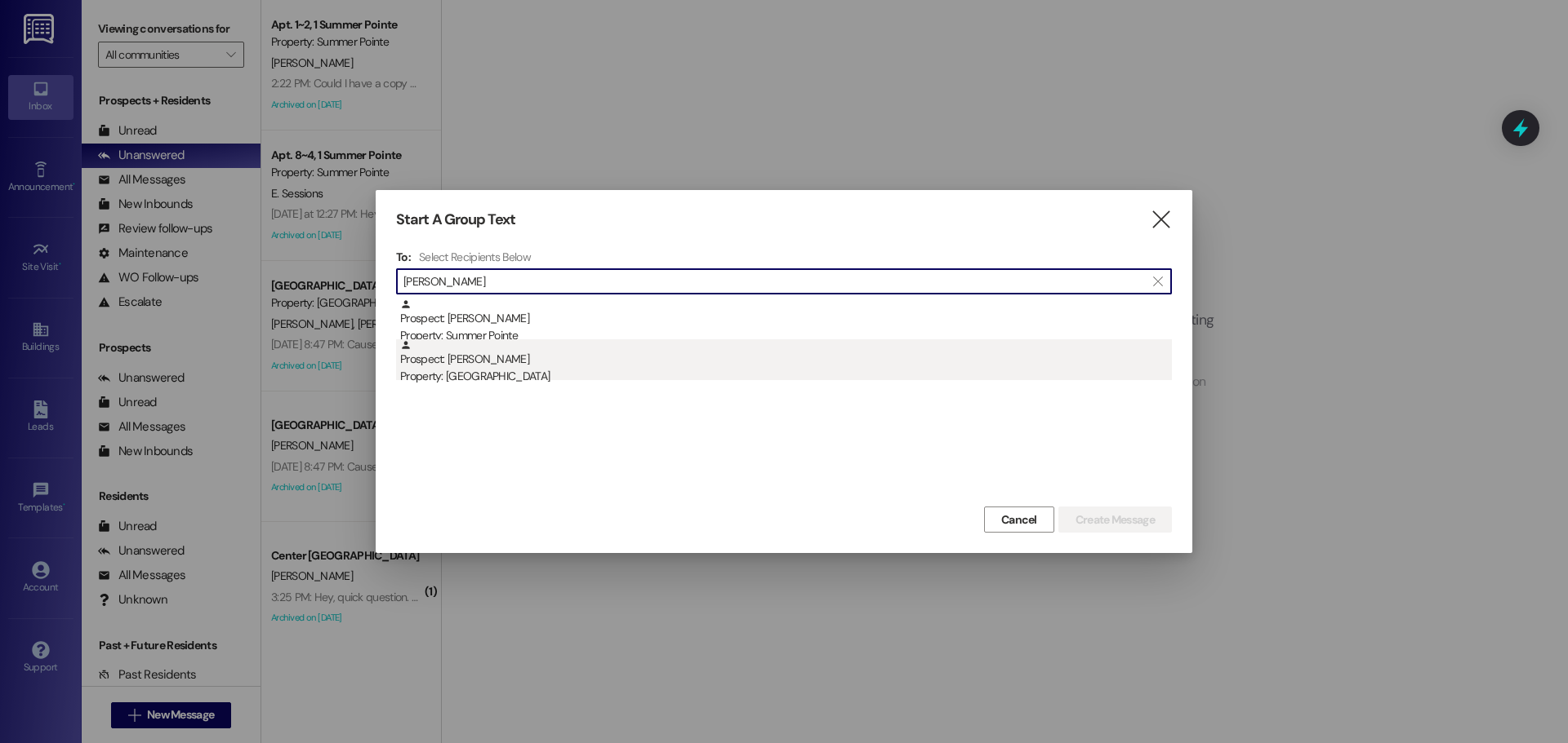
type input "[PERSON_NAME]"
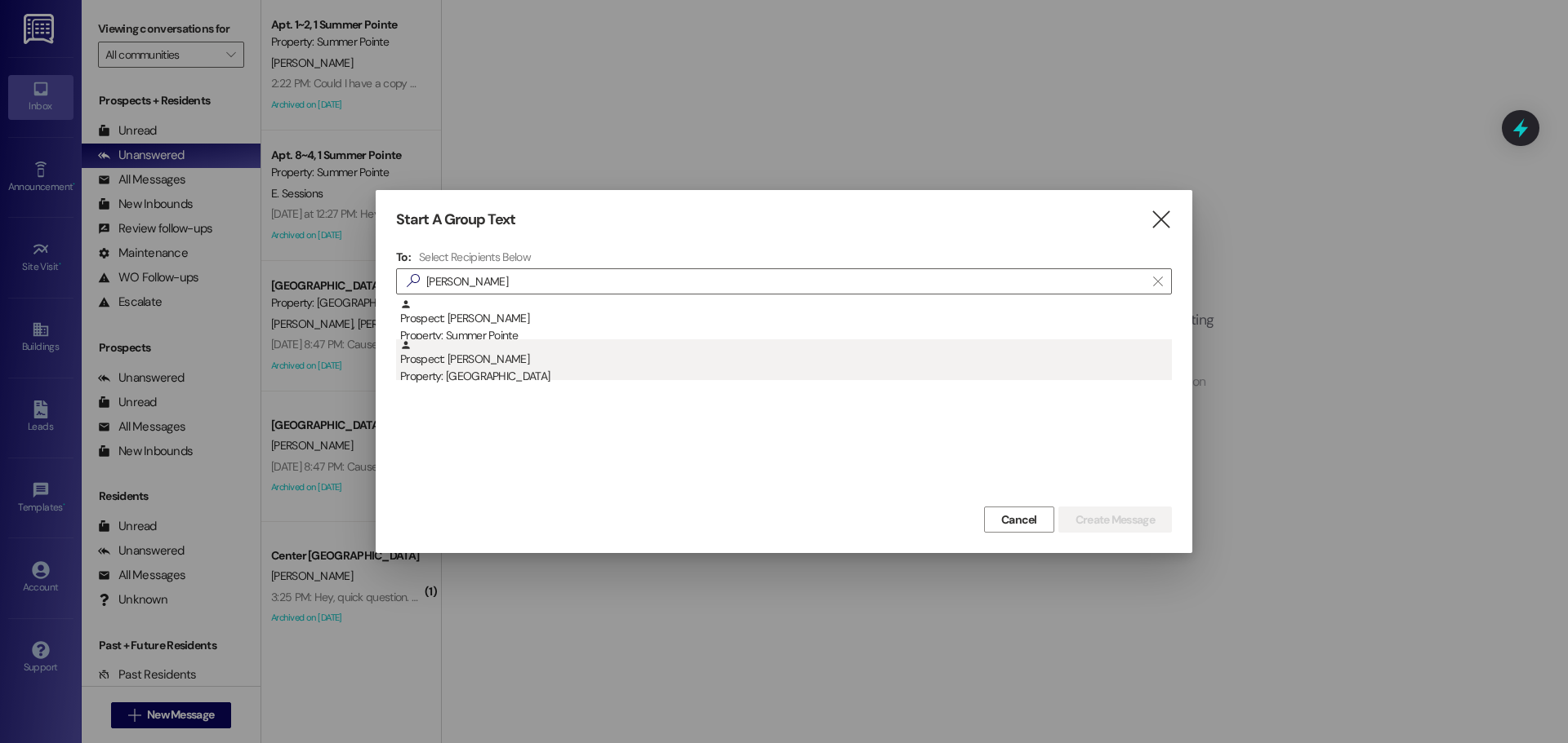
click at [487, 349] on div "Prospect: [PERSON_NAME] Property: [GEOGRAPHIC_DATA]" at bounding box center [786, 362] width 772 height 47
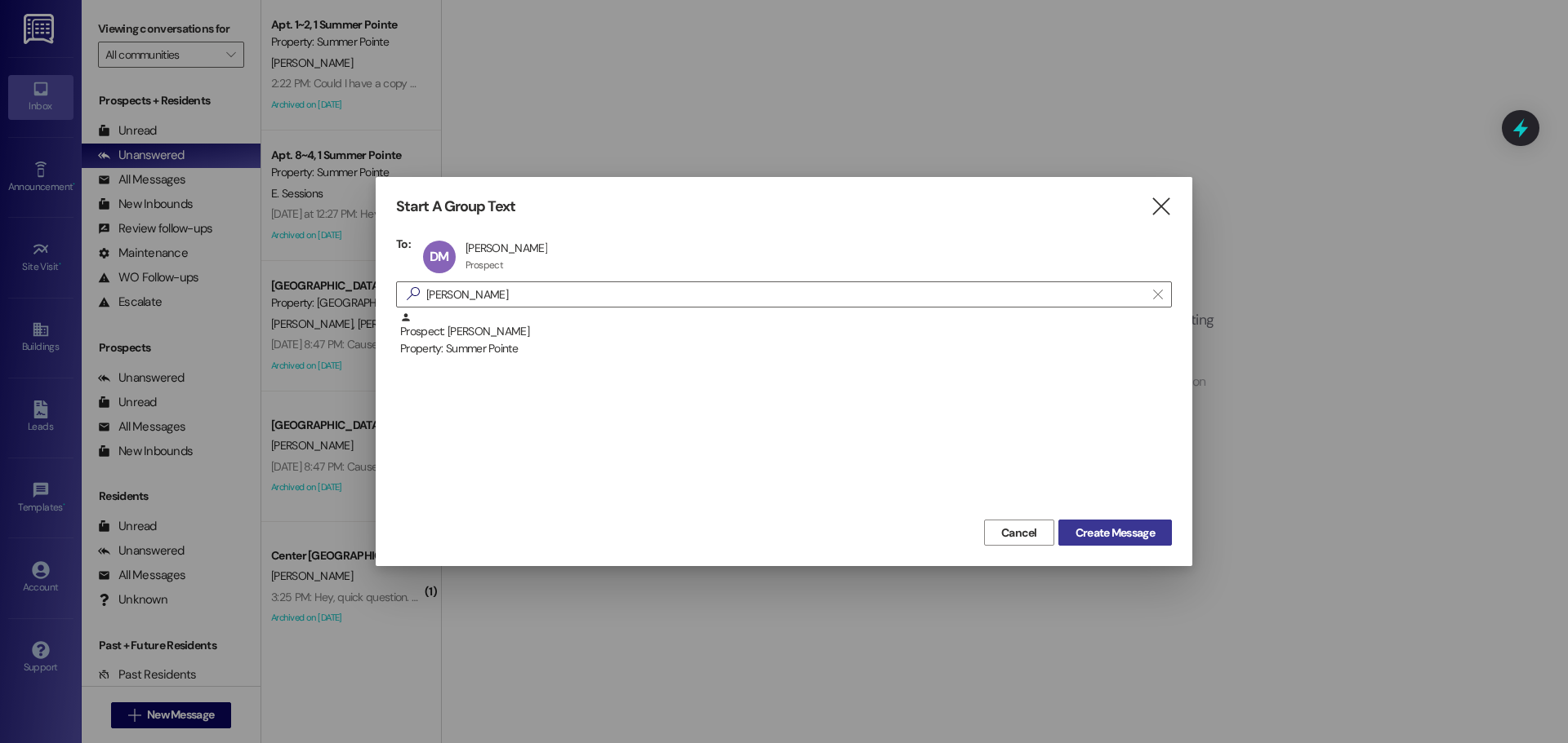
click at [1149, 526] on span "Create Message" at bounding box center [1114, 533] width 79 height 17
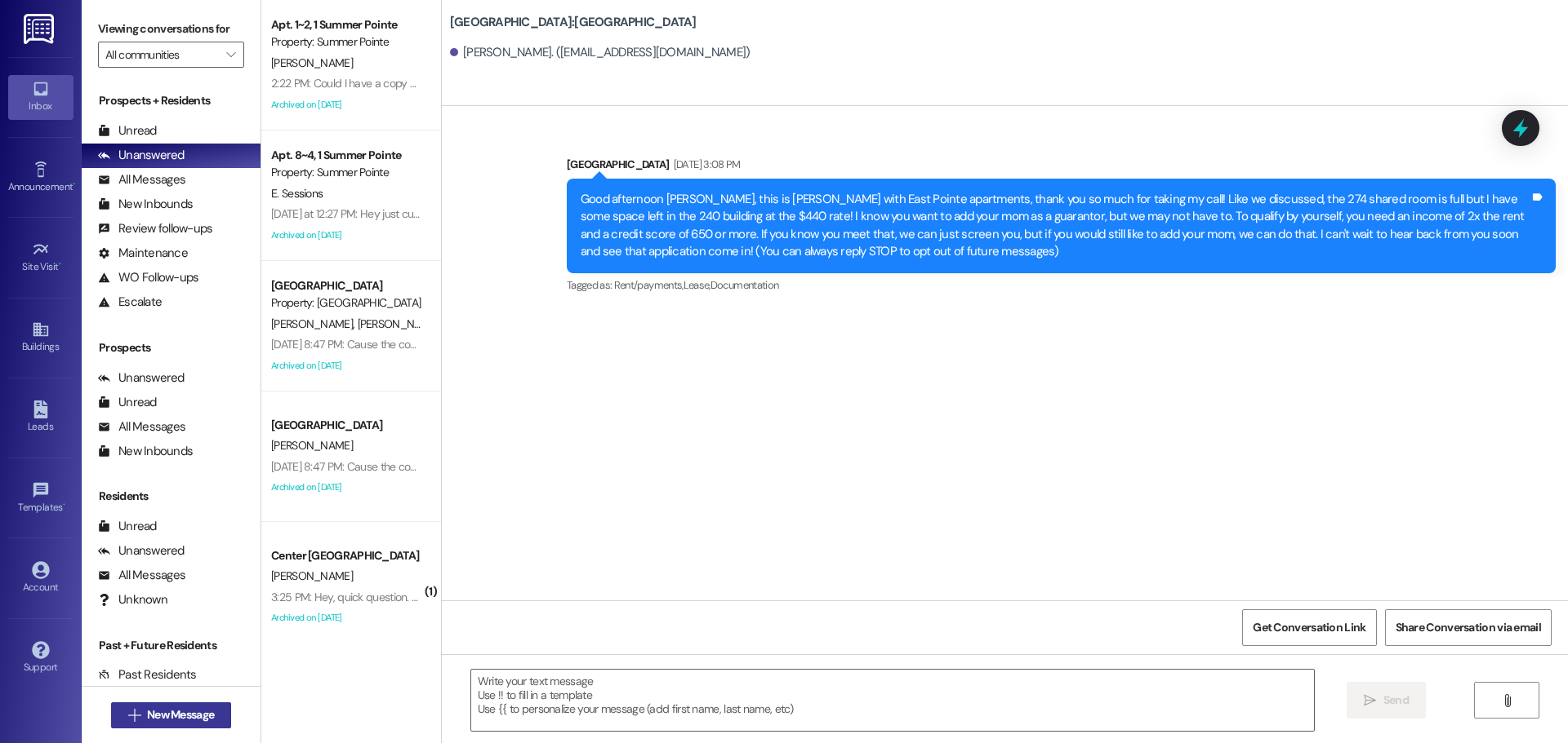
click at [127, 725] on button " New Message" at bounding box center [171, 715] width 121 height 26
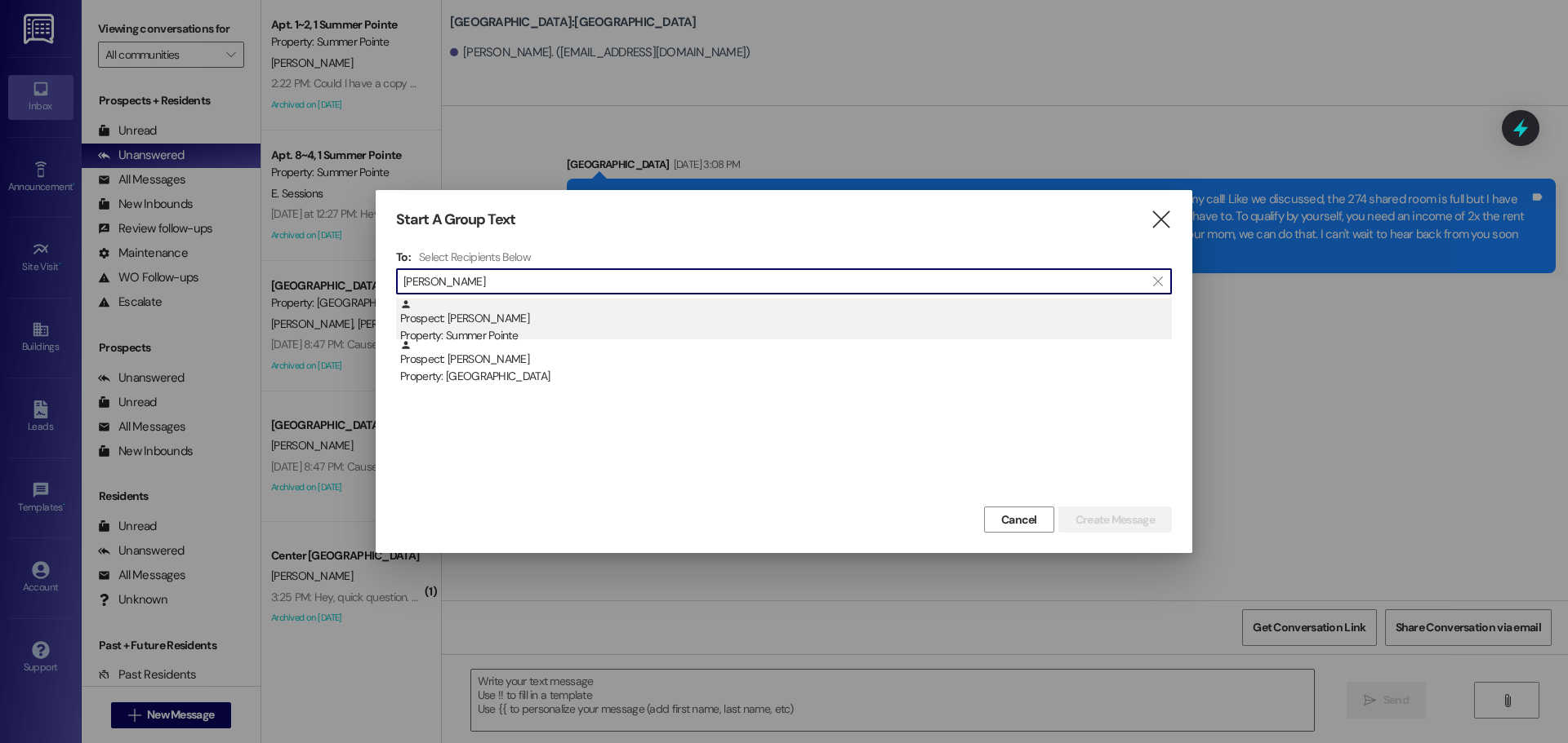
type input "[PERSON_NAME]"
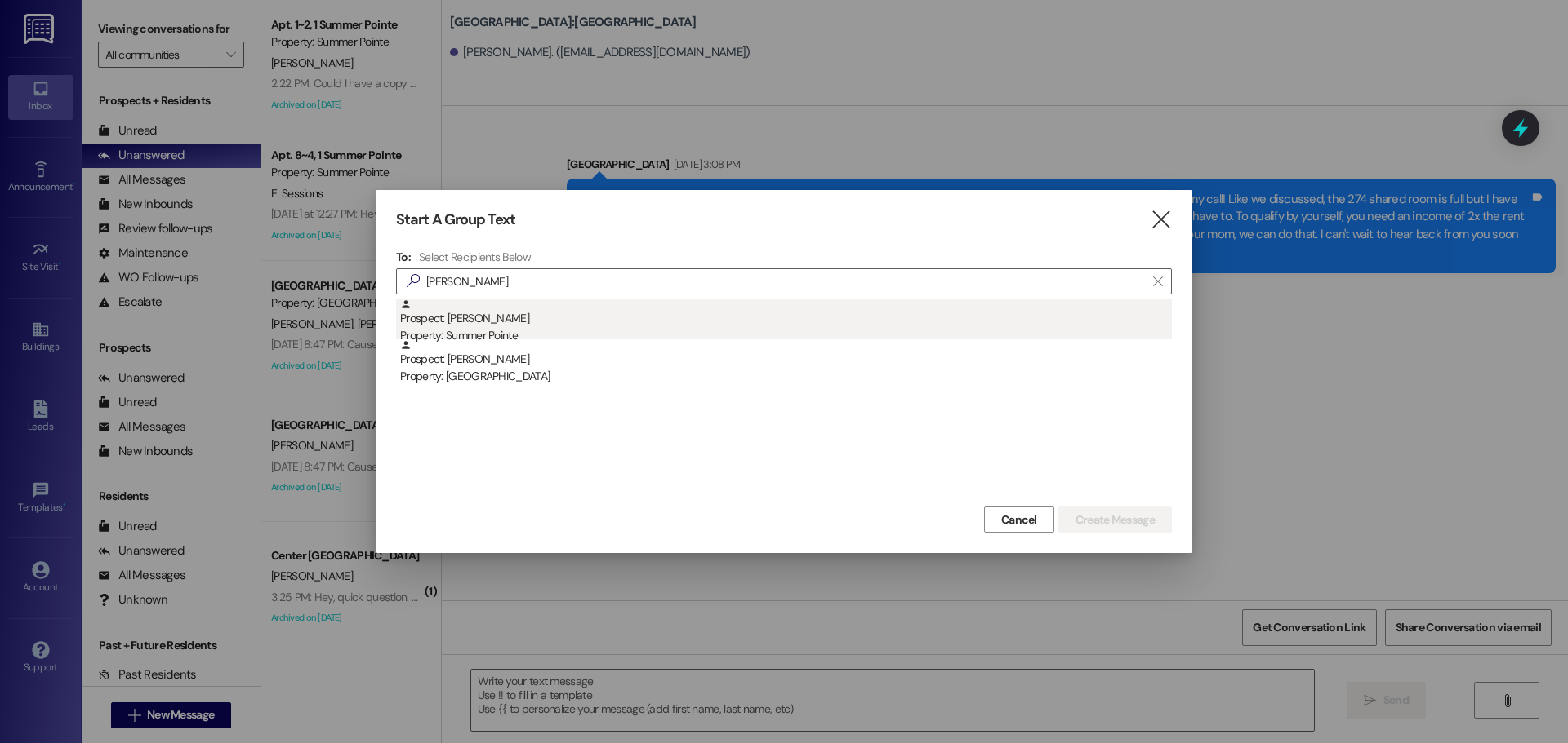
click at [530, 315] on div "Prospect: [PERSON_NAME] Property: Summer Pointe" at bounding box center [786, 322] width 772 height 47
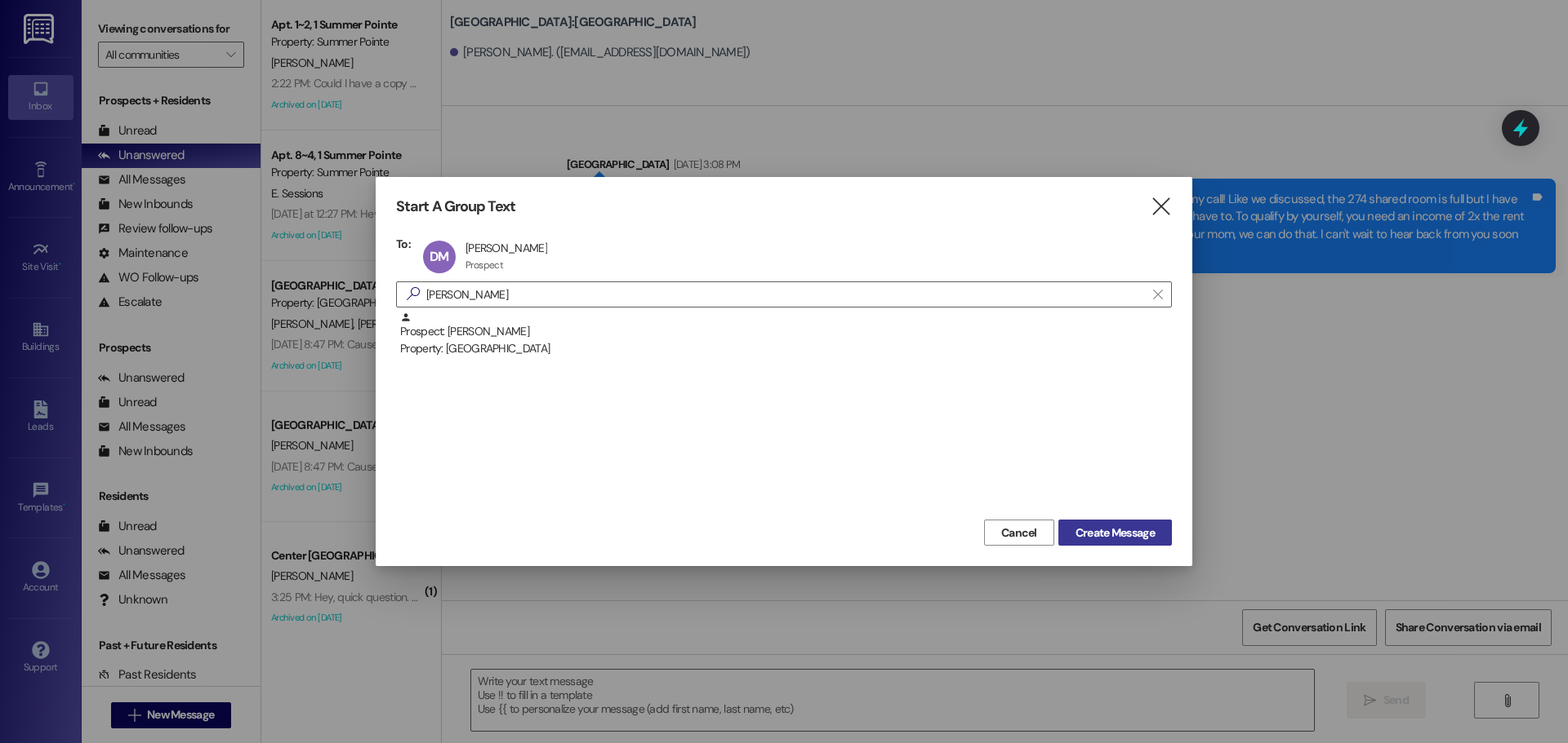
drag, startPoint x: 1096, startPoint y: 520, endPoint x: 1108, endPoint y: 529, distance: 15.0
click at [1099, 522] on button "Create Message" at bounding box center [1114, 532] width 113 height 26
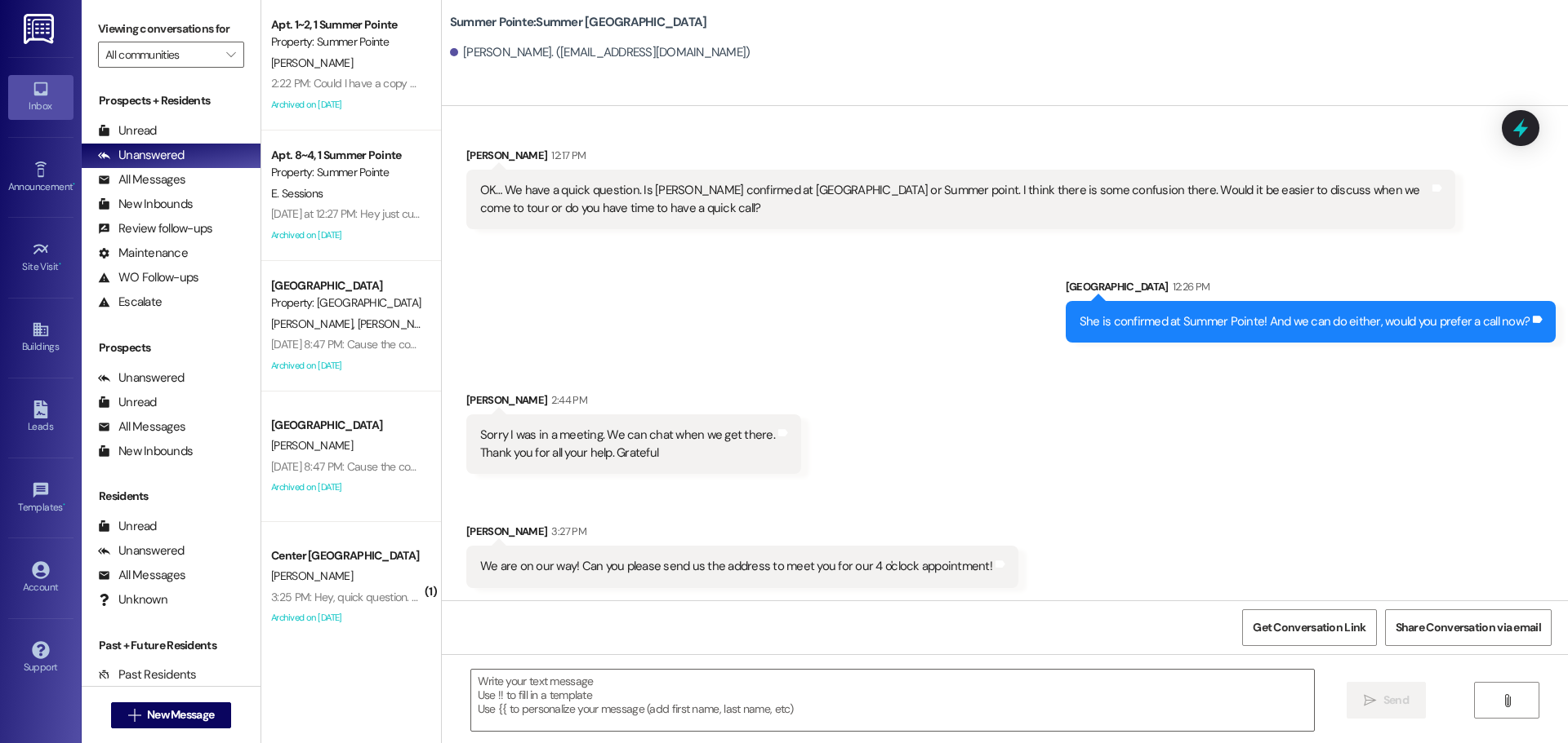
scroll to position [2127, 0]
click at [692, 689] on textarea at bounding box center [892, 700] width 843 height 61
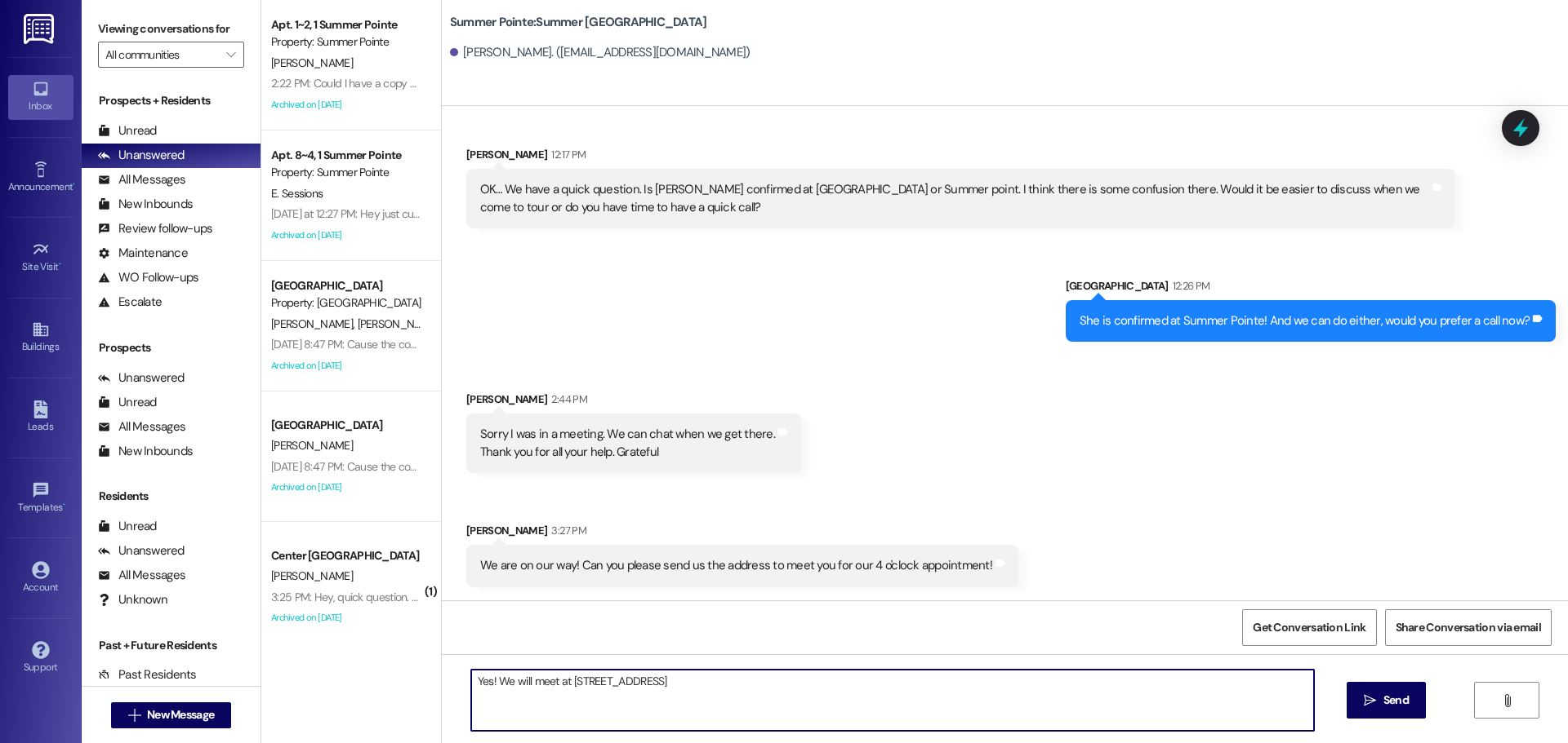
type textarea "Yes! We will meet at 620 N 100 W, Provo, UT, 84606!"
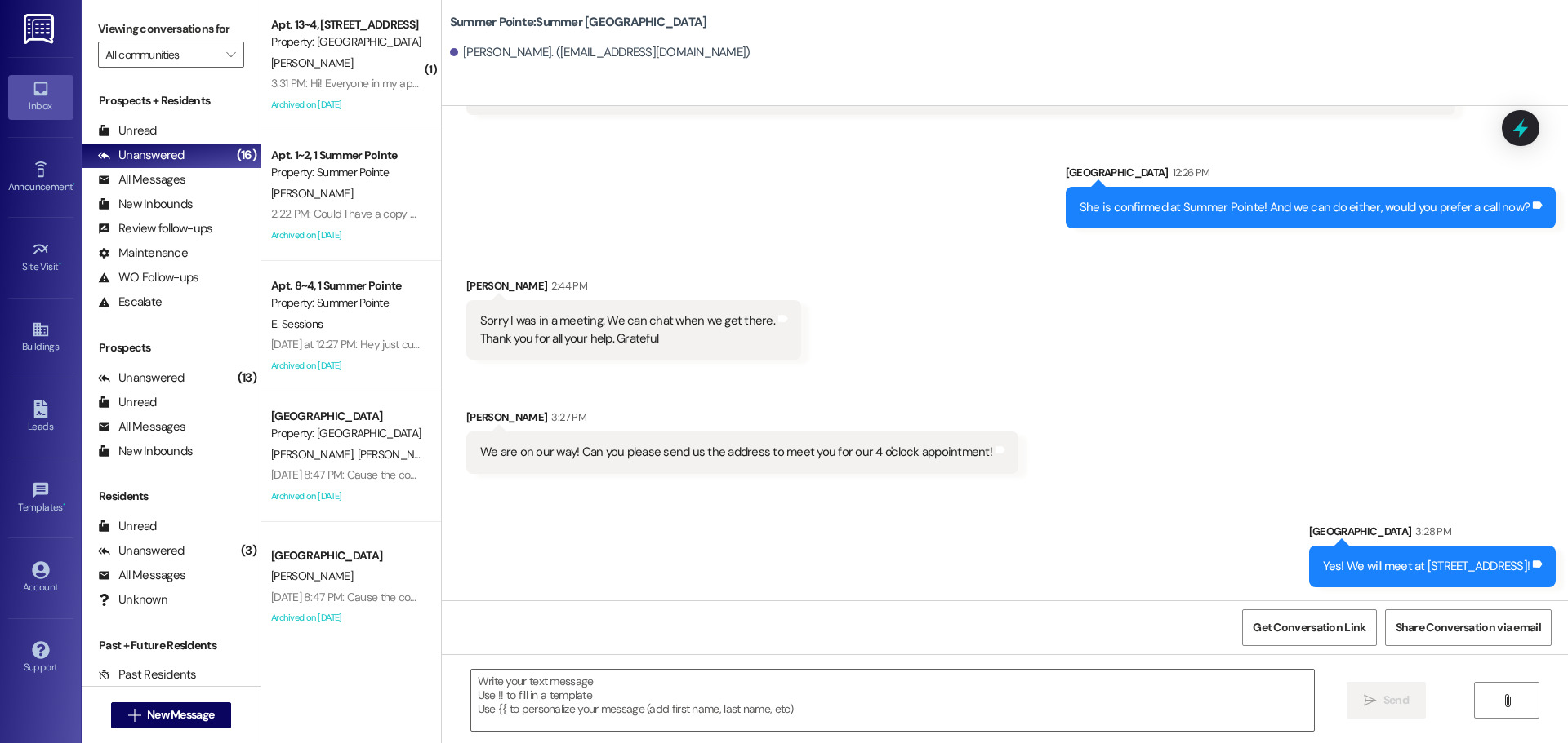
scroll to position [2353, 0]
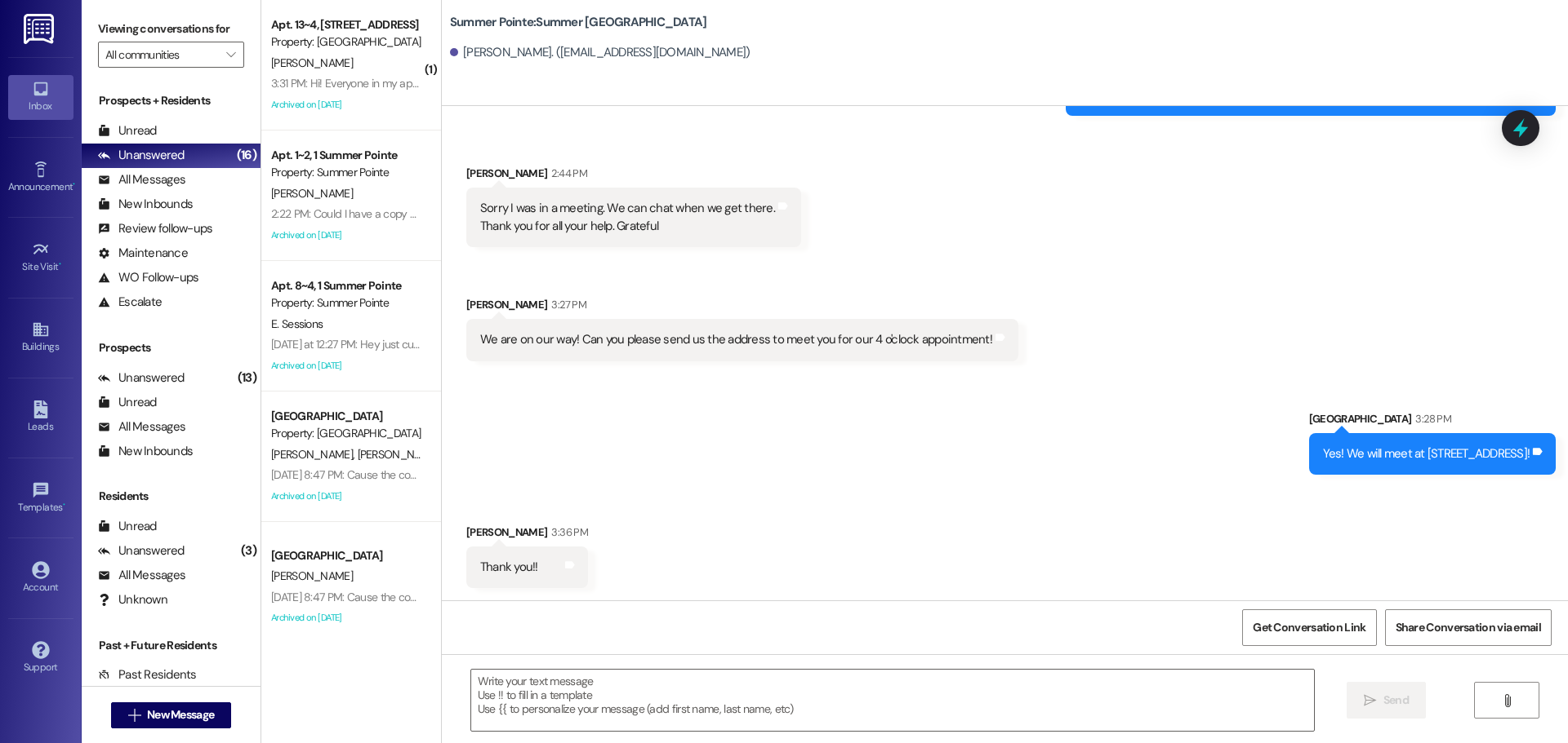
click at [187, 682] on div "Viewing conversations for All communities  Prospects + Residents Unread (0) Un…" at bounding box center [172, 372] width 179 height 743
click at [191, 710] on span "New Message" at bounding box center [180, 715] width 67 height 17
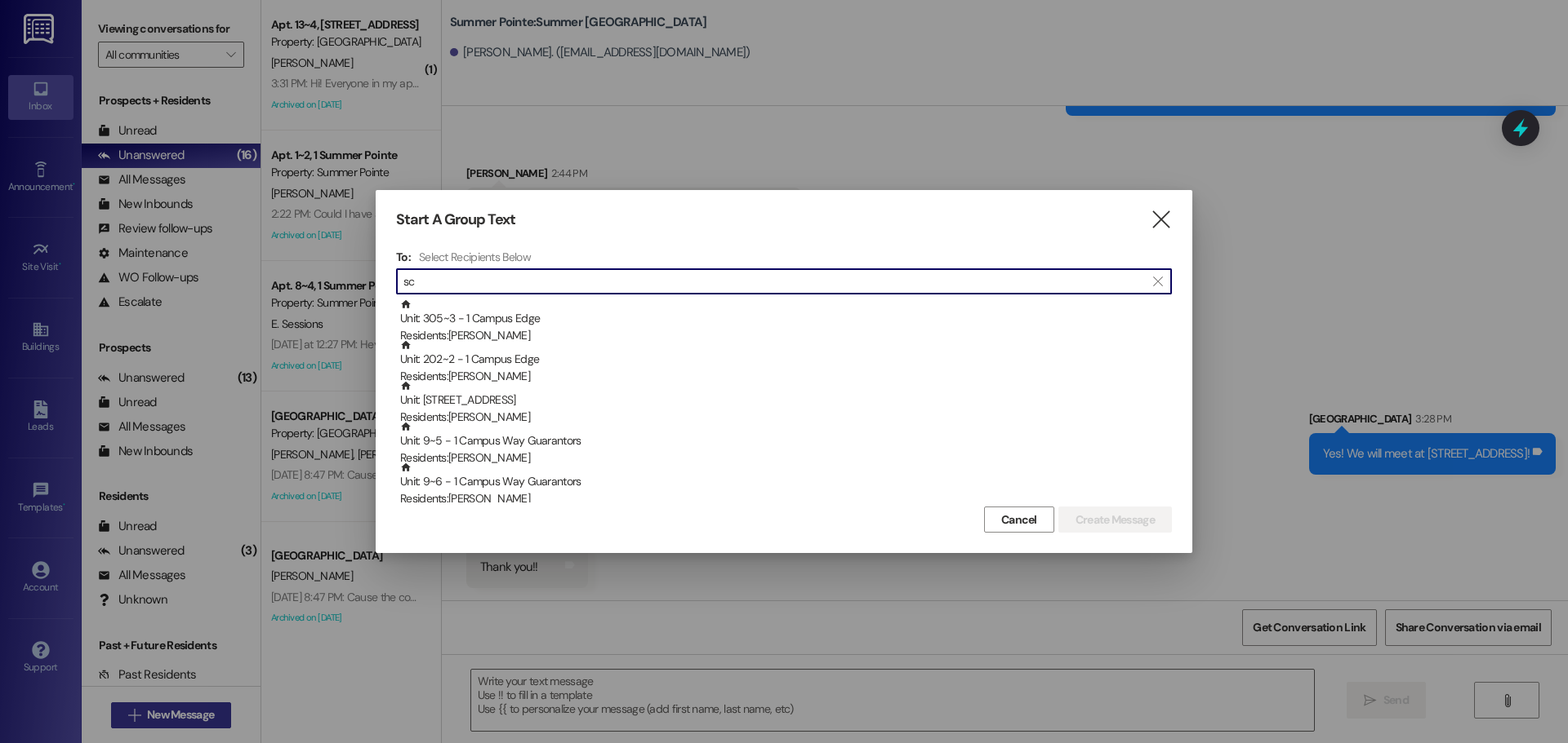
type input "s"
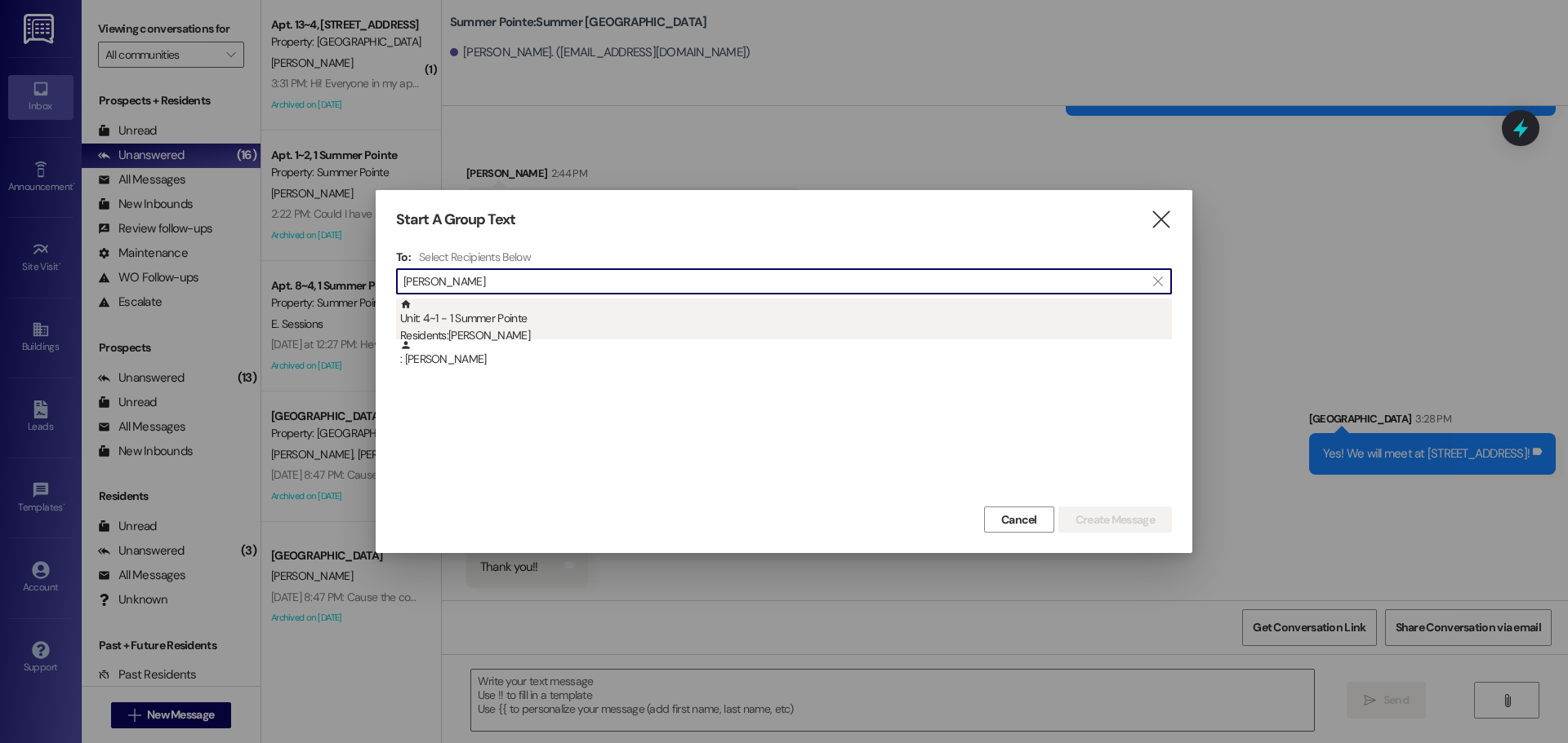
type input "carter wray"
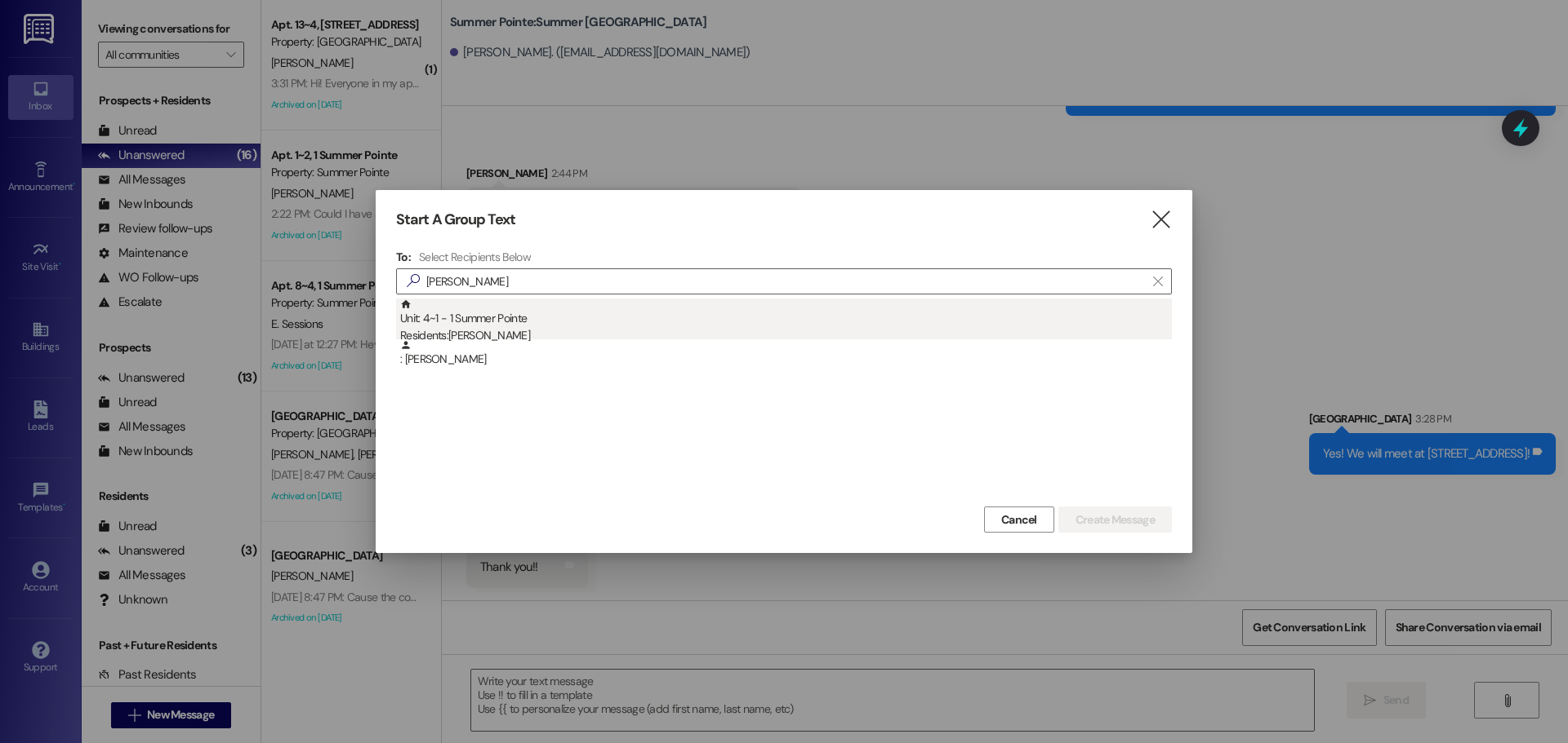
click at [537, 316] on div "Unit: 4~1 - 1 Summer Pointe Residents: Carter Wray" at bounding box center [786, 322] width 772 height 47
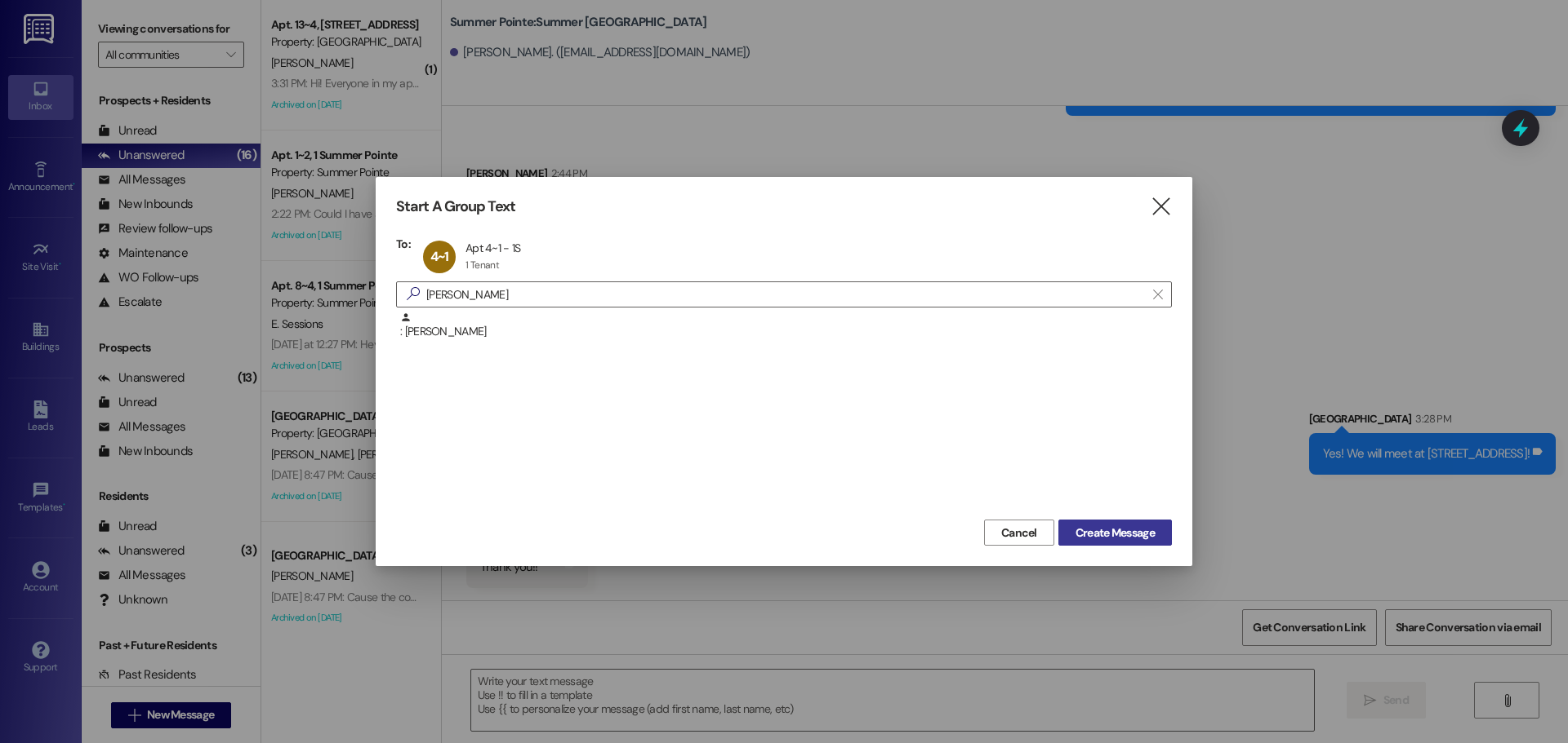
click at [1143, 539] on span "Create Message" at bounding box center [1114, 533] width 79 height 17
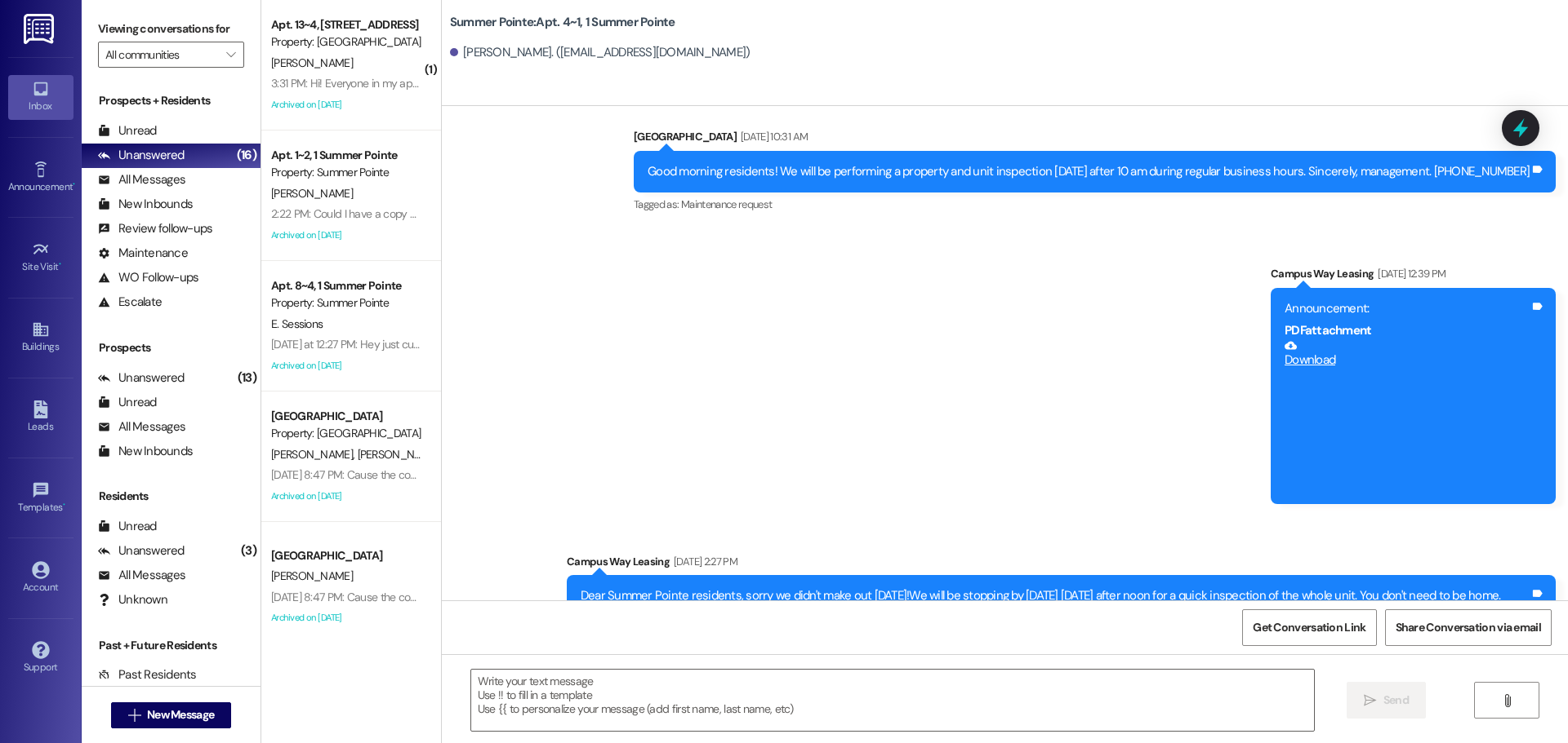
scroll to position [11391, 0]
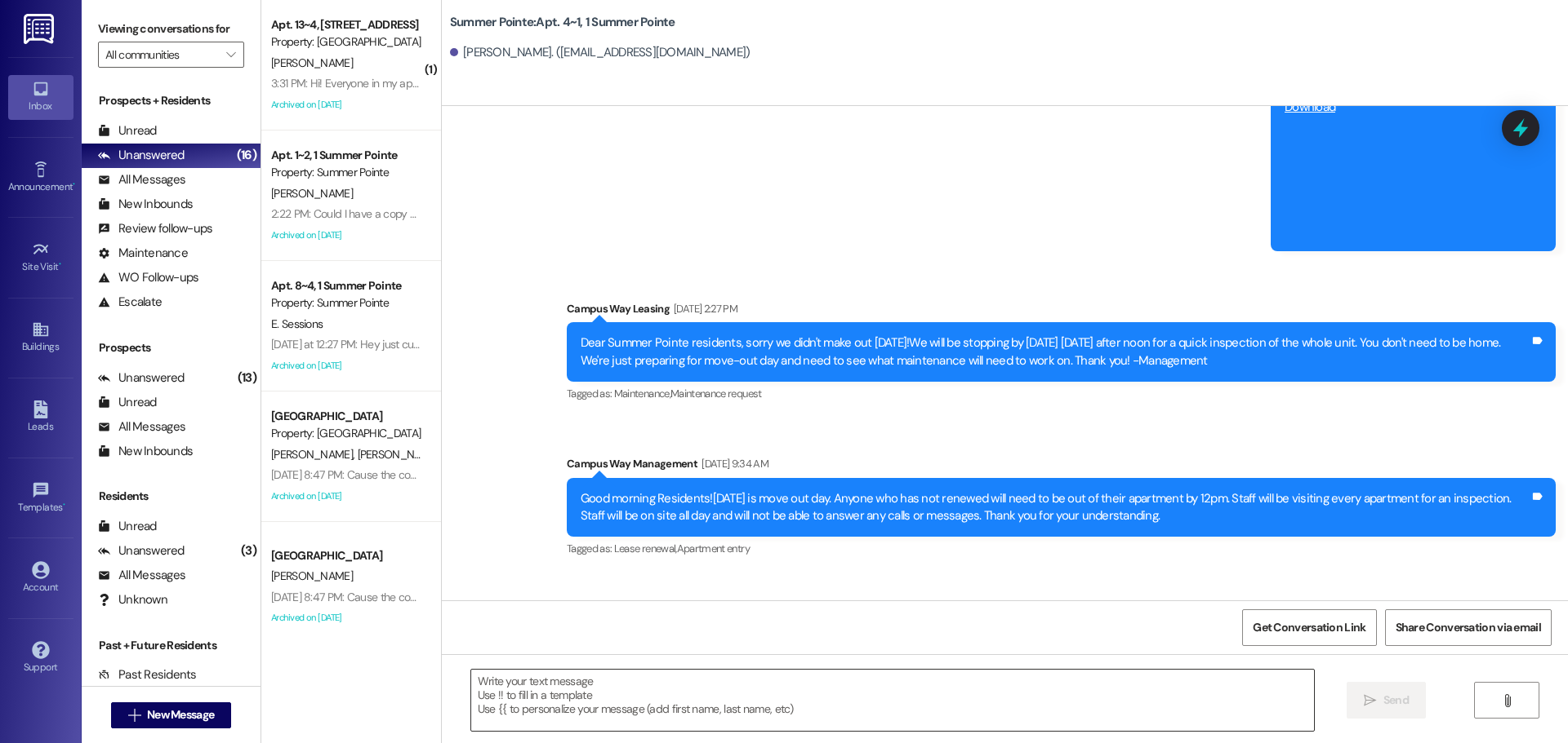
click at [721, 703] on textarea at bounding box center [892, 700] width 843 height 61
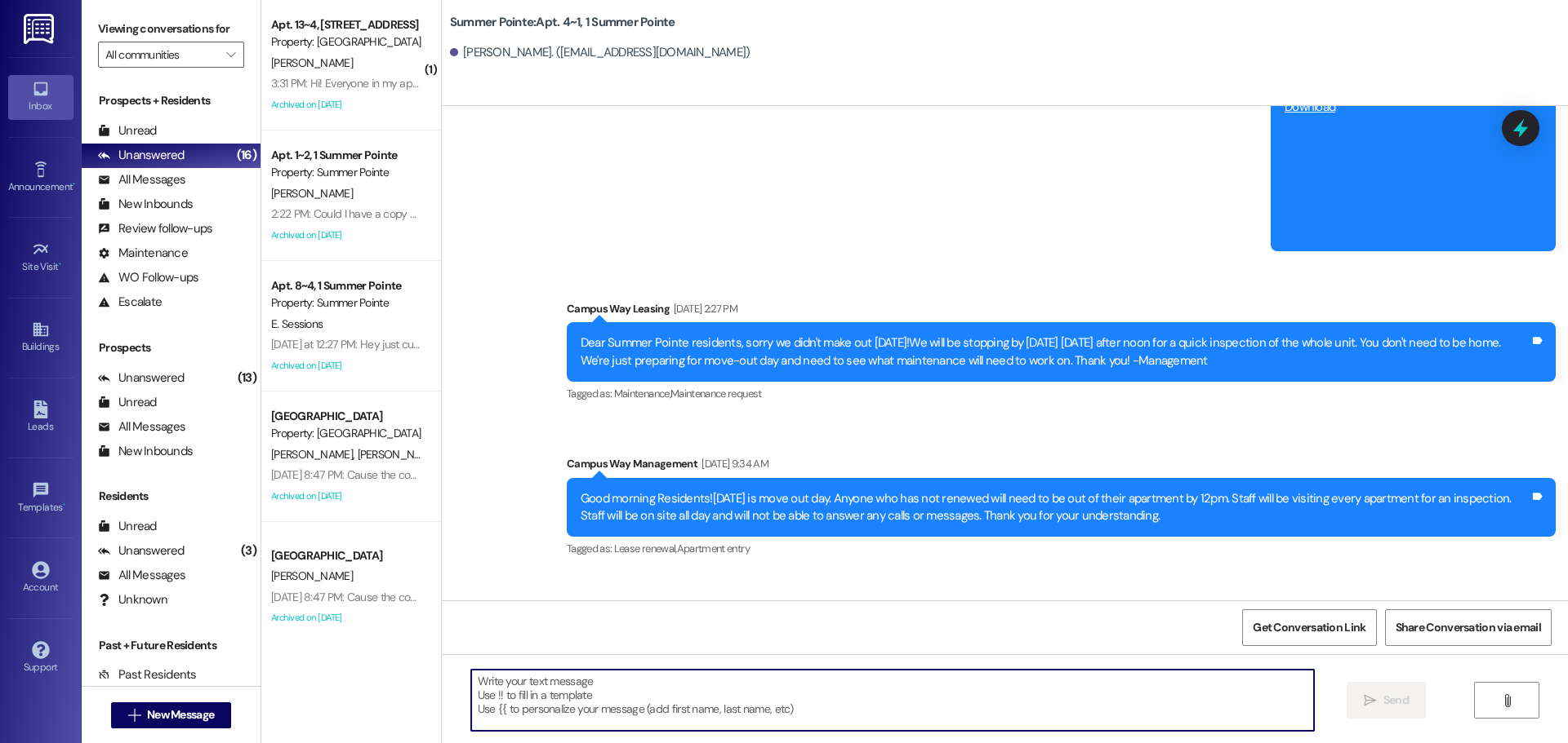
type textarea "E"
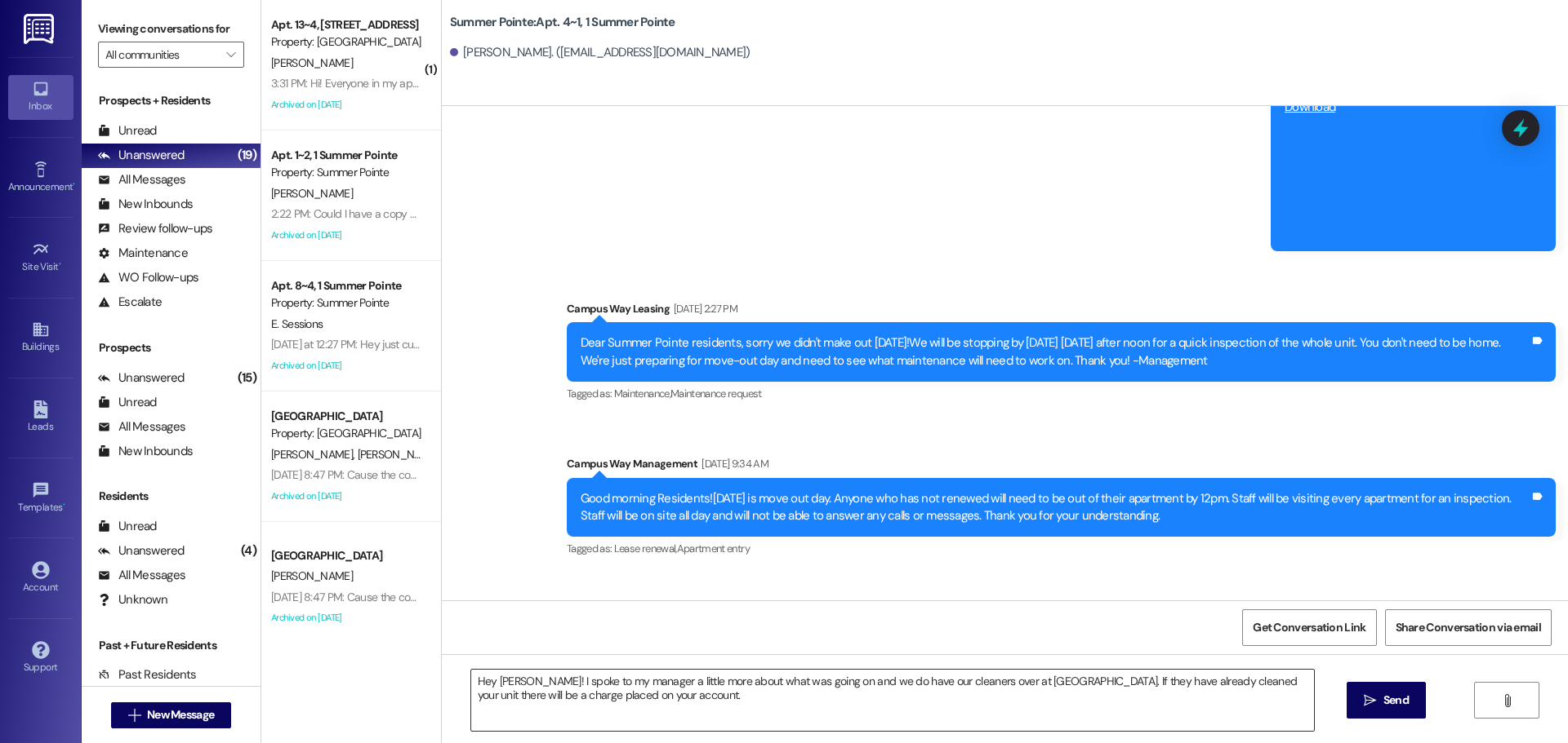
click at [723, 689] on textarea "Hey Carter! I spoke to my manager a little more about what was going on and we …" at bounding box center [892, 700] width 843 height 61
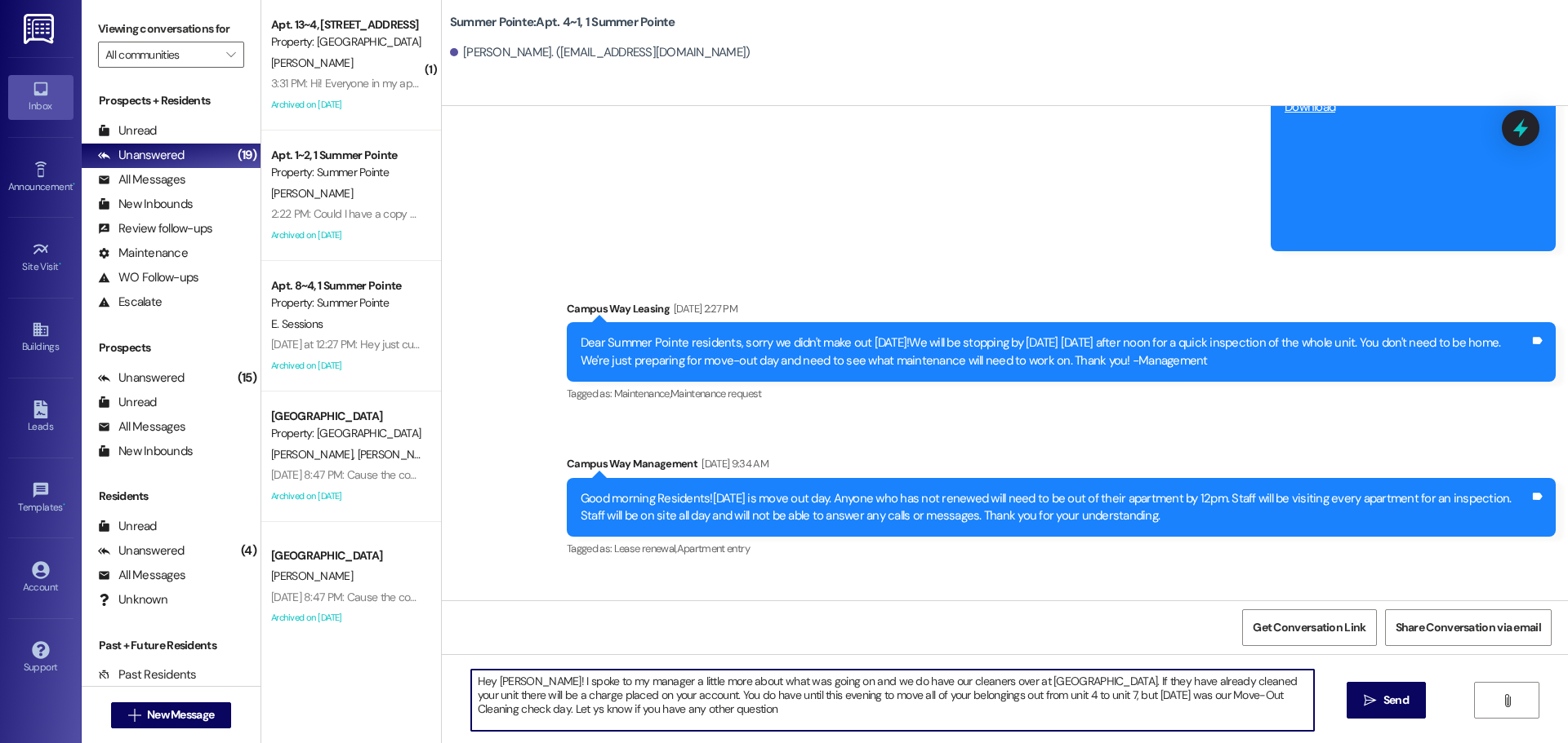
type textarea "Hey Carter! I spoke to my manager a little more about what was going on and we …"
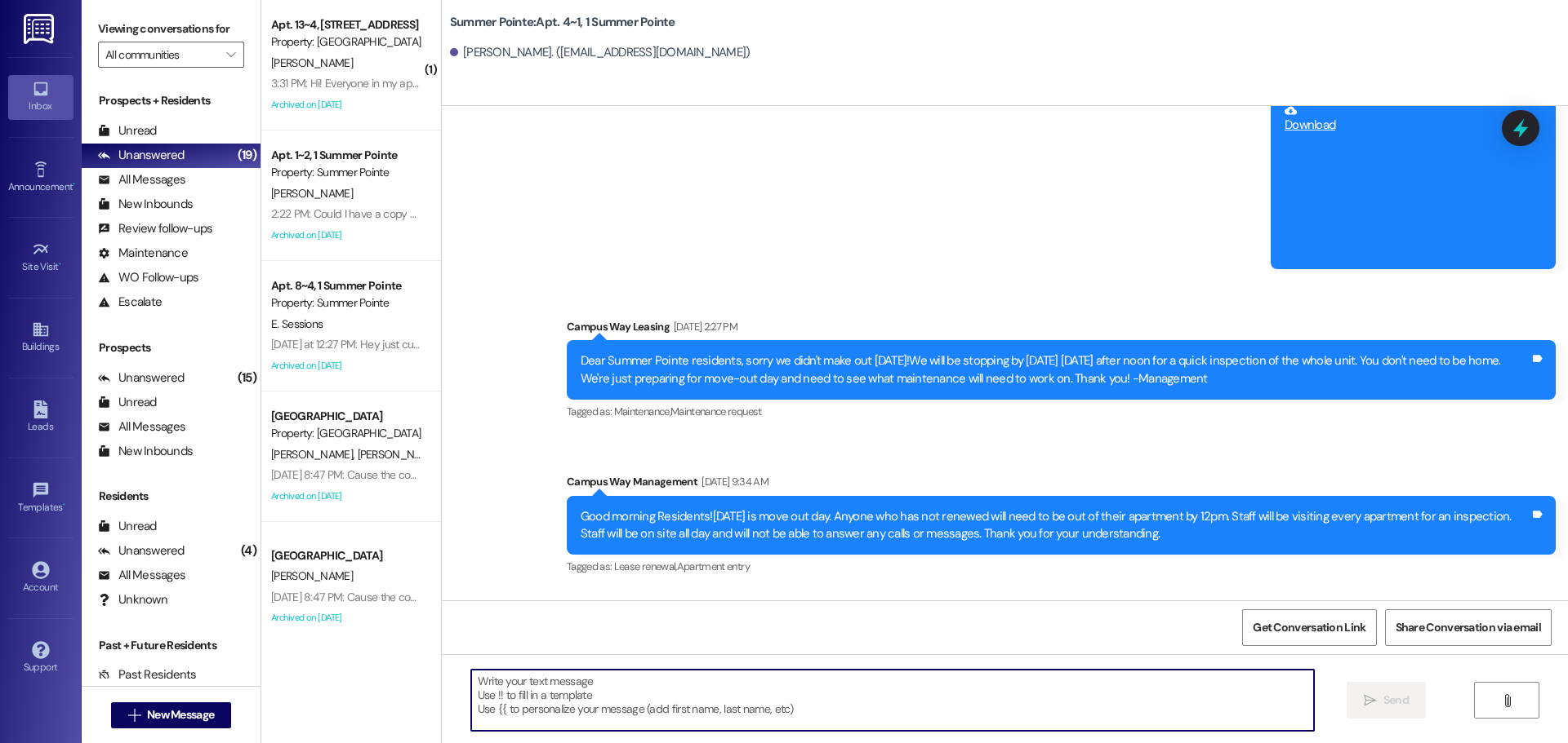
scroll to position [11538, 0]
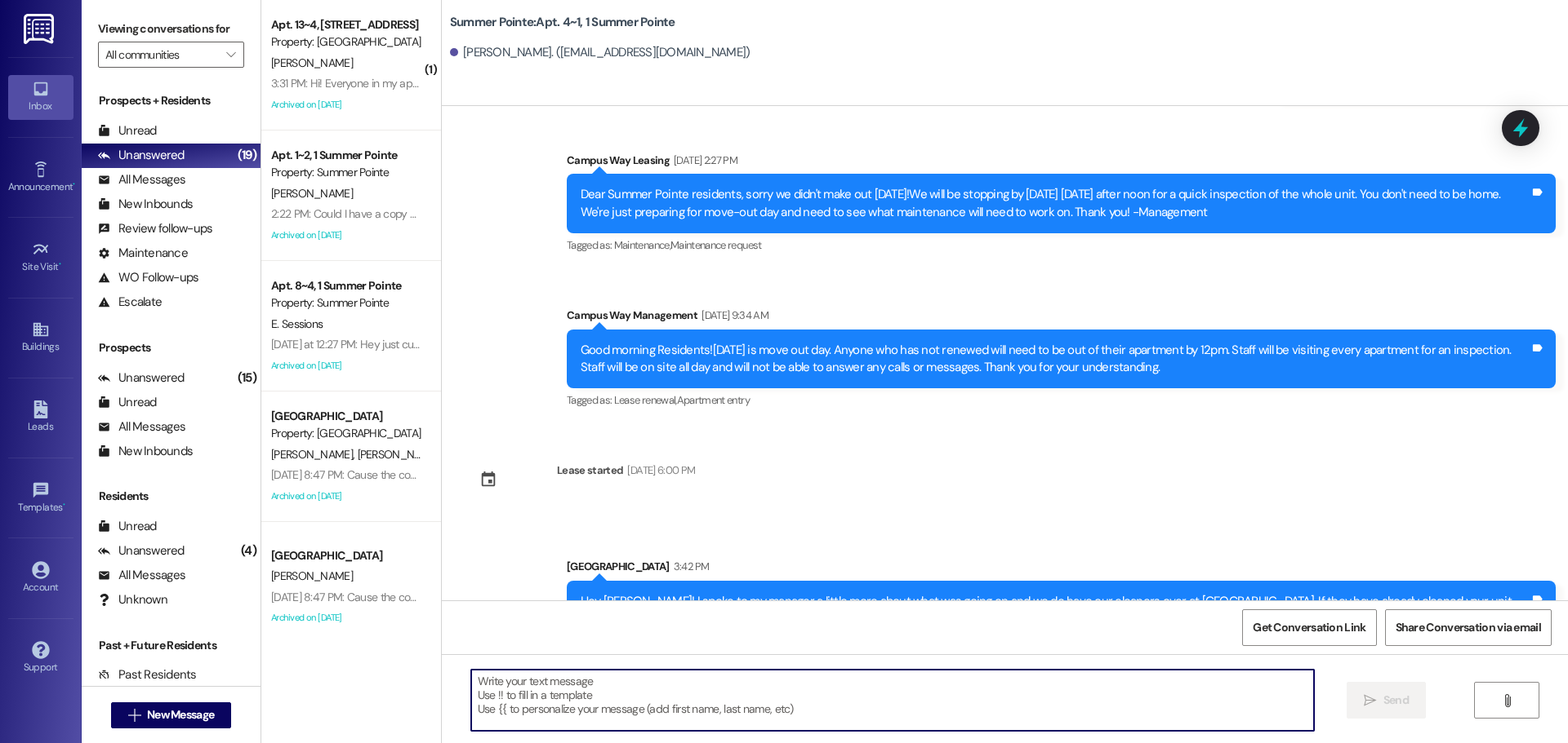
click at [764, 593] on div "Hey Carter! I spoke to my manager a little more about what was going on and we …" at bounding box center [1054, 619] width 948 height 52
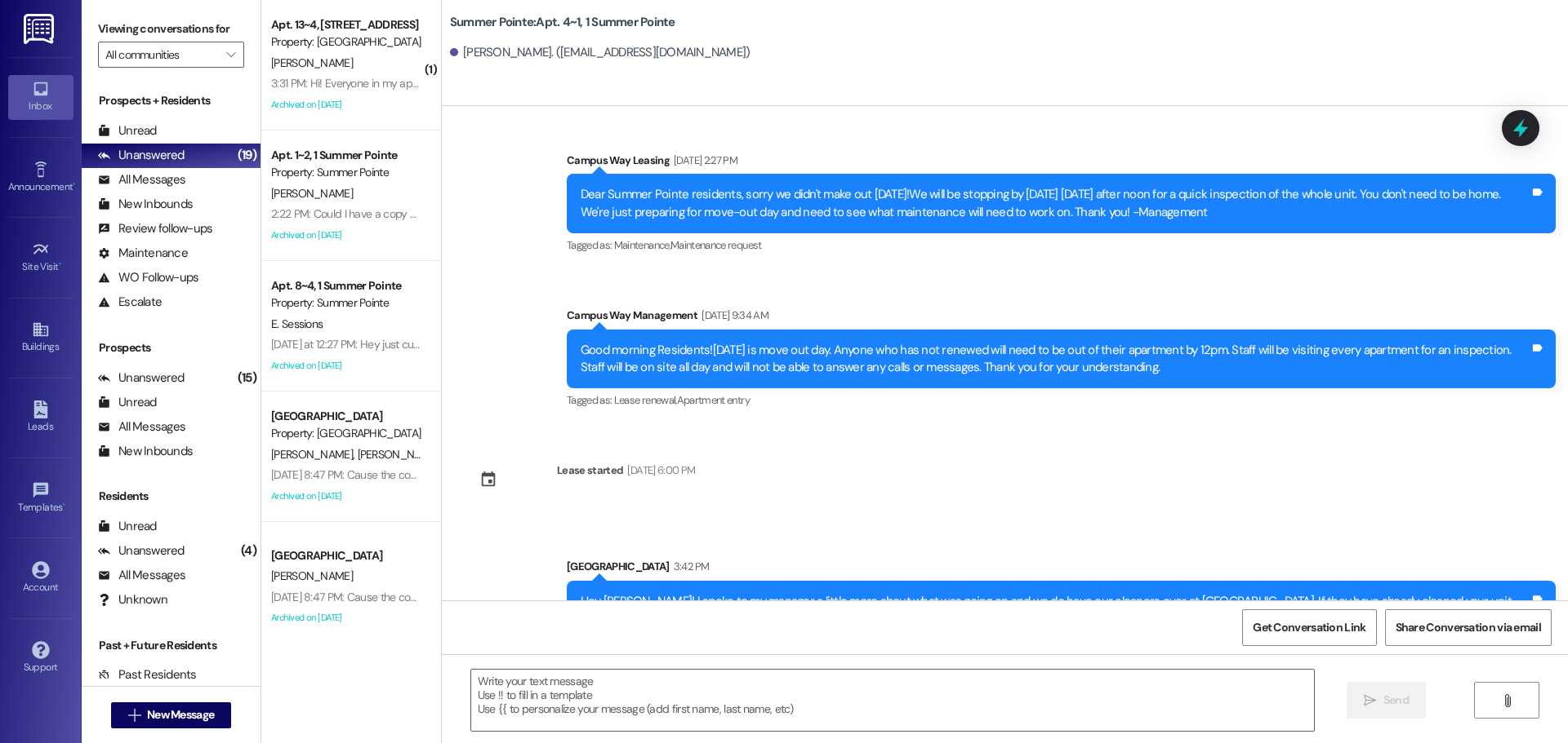
click at [755, 593] on div "Hey Carter! I spoke to my manager a little more about what was going on and we …" at bounding box center [1054, 619] width 948 height 52
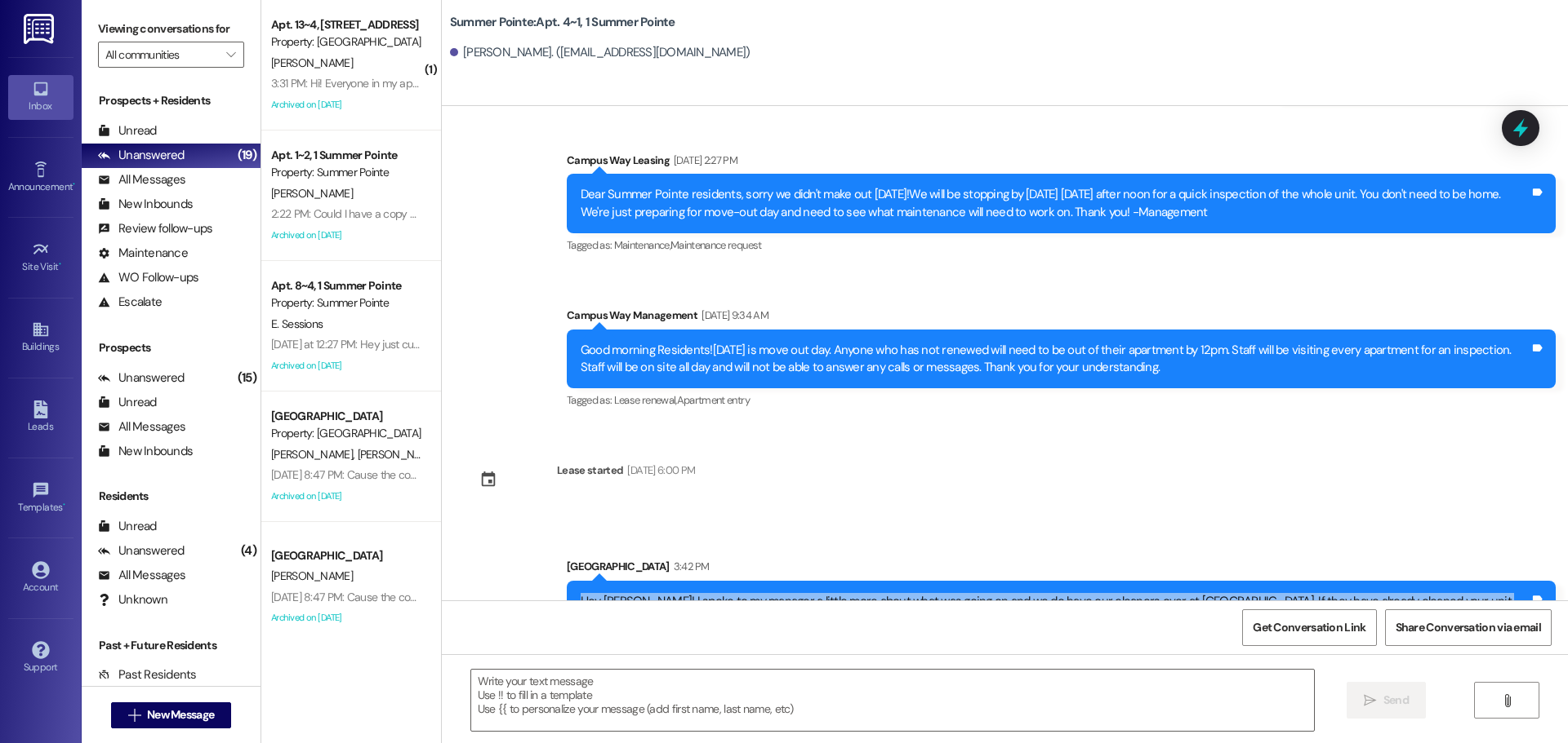
click at [755, 593] on div "Hey Carter! I spoke to my manager a little more about what was going on and we …" at bounding box center [1054, 619] width 948 height 52
copy div "Hey Carter! I spoke to my manager a little more about what was going on and we …"
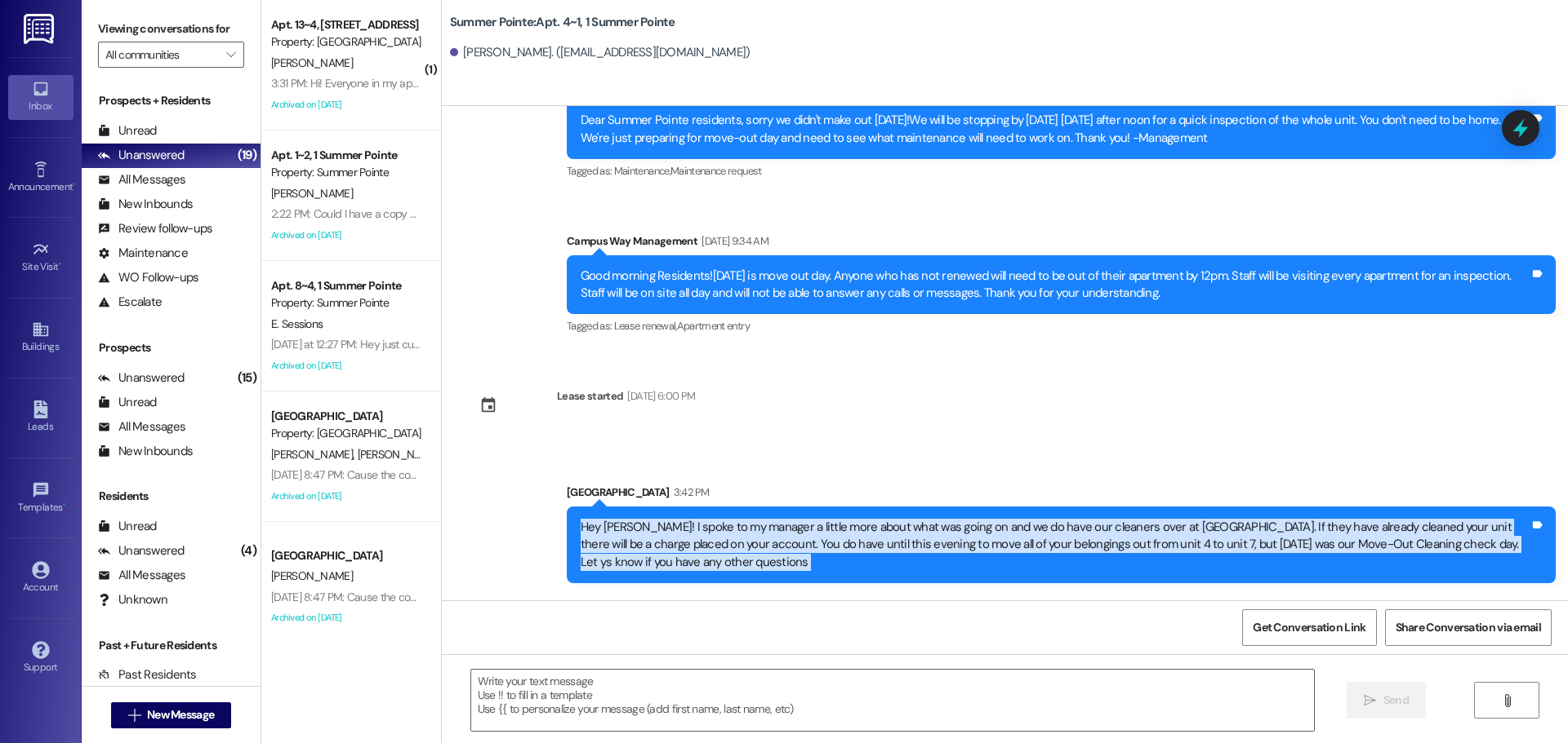
scroll to position [11652, 0]
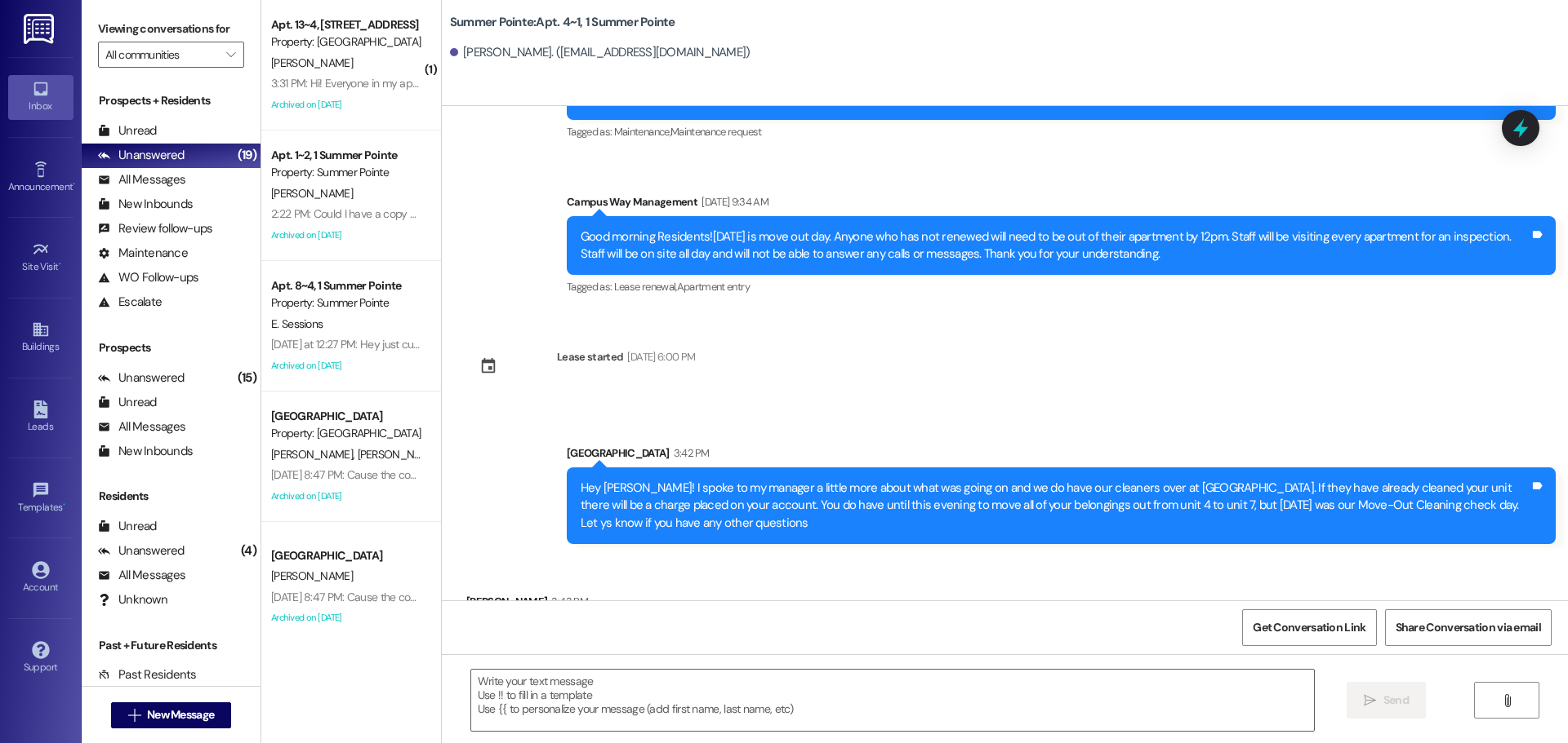
click at [864, 322] on div "Sent via SMS Leasing Campus Way Dec 08, 2023 at 9:29 AM Hi Carter, this is Came…" at bounding box center [1004, 352] width 1126 height 494
click at [777, 680] on textarea at bounding box center [892, 700] width 843 height 61
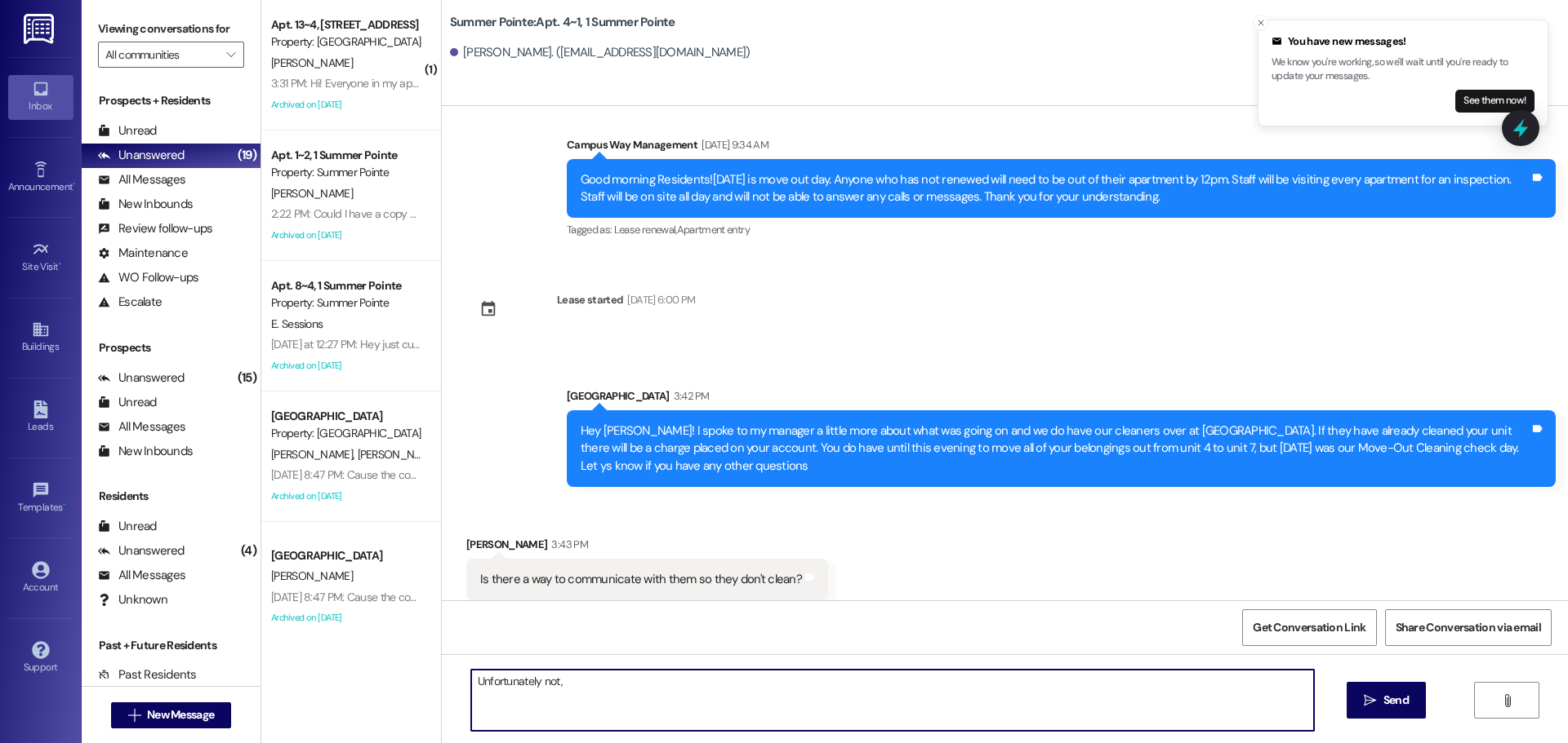
scroll to position [11766, 0]
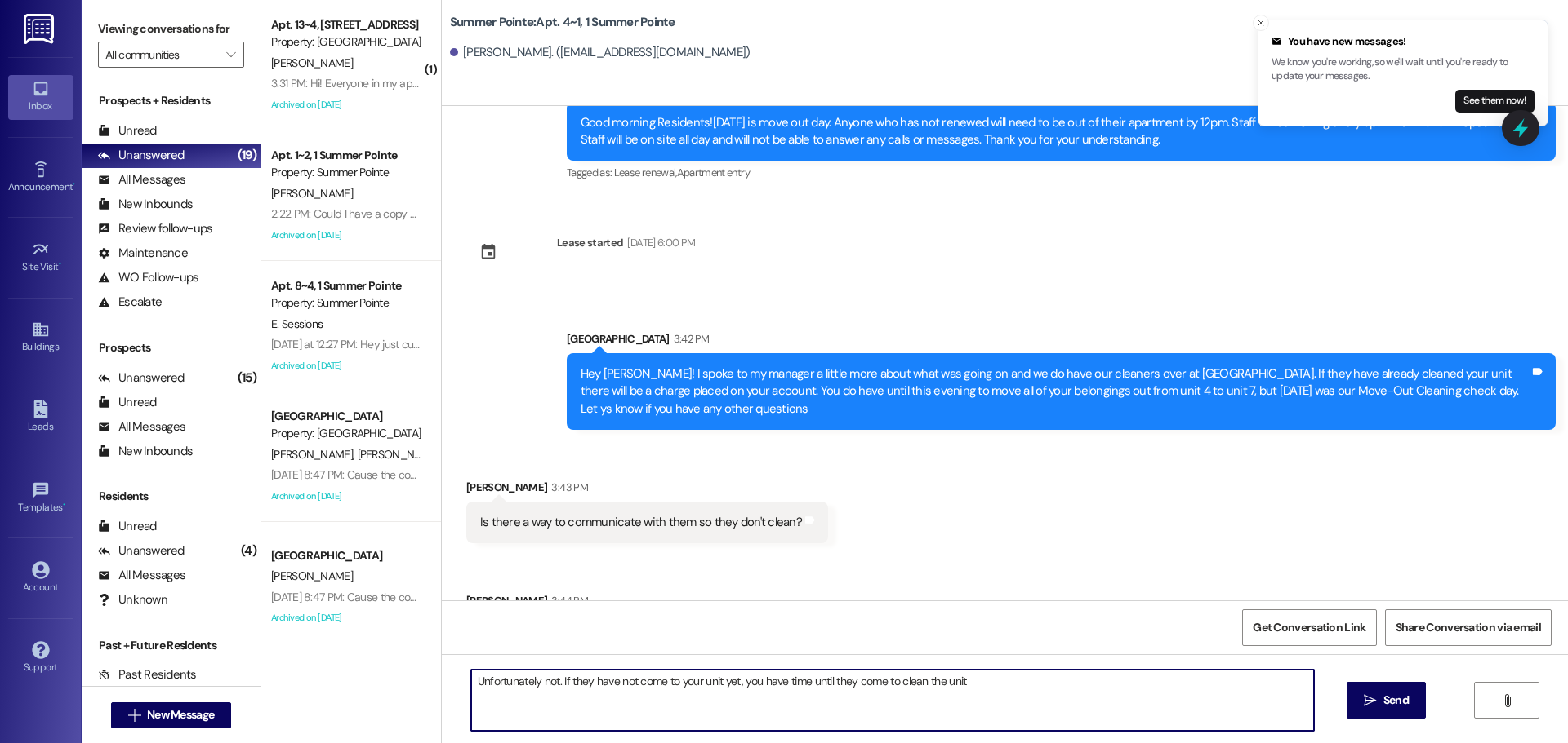
type textarea "Unfortunately not. If they have not come to your unit yet, you have time until …"
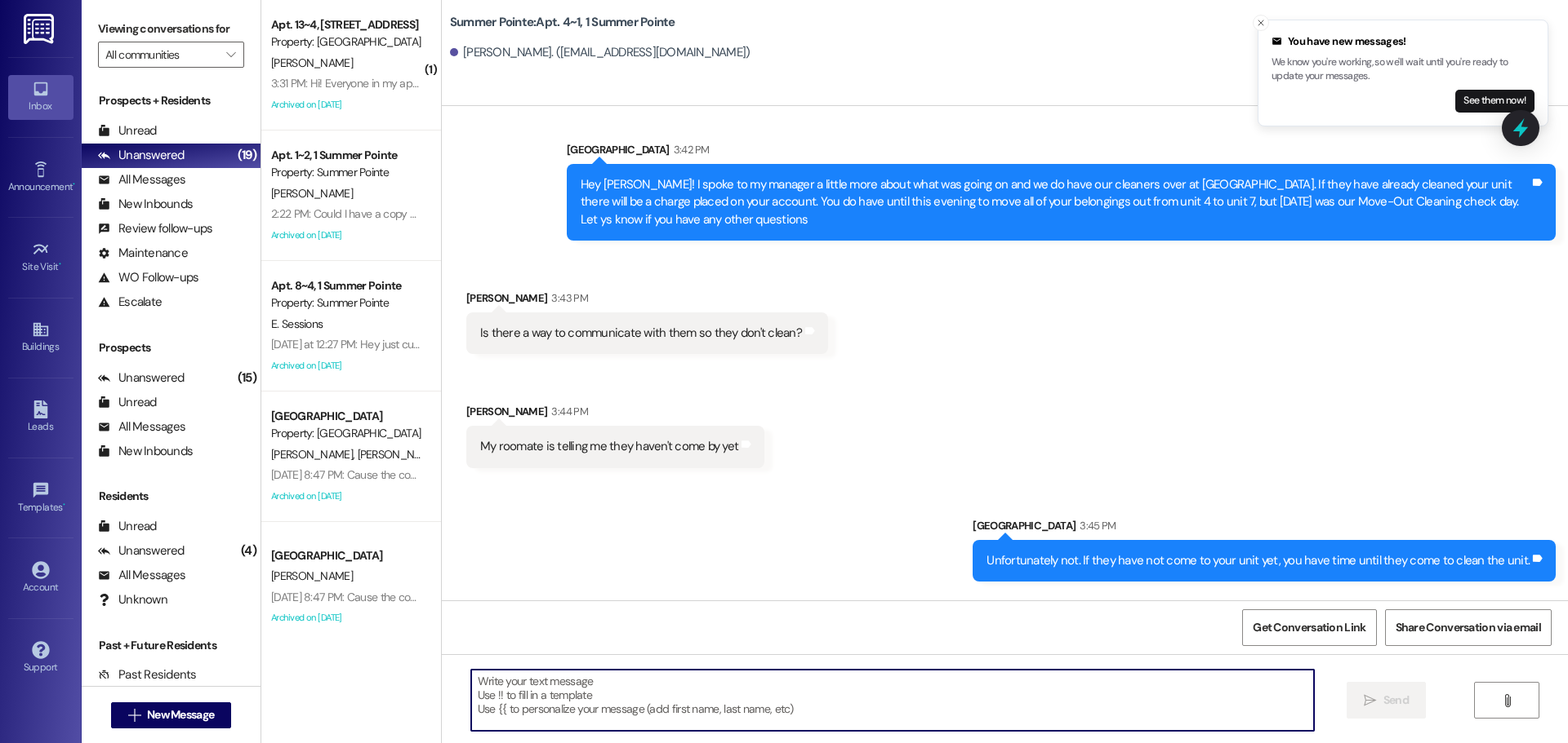
scroll to position [11994, 0]
